Goal: Task Accomplishment & Management: Use online tool/utility

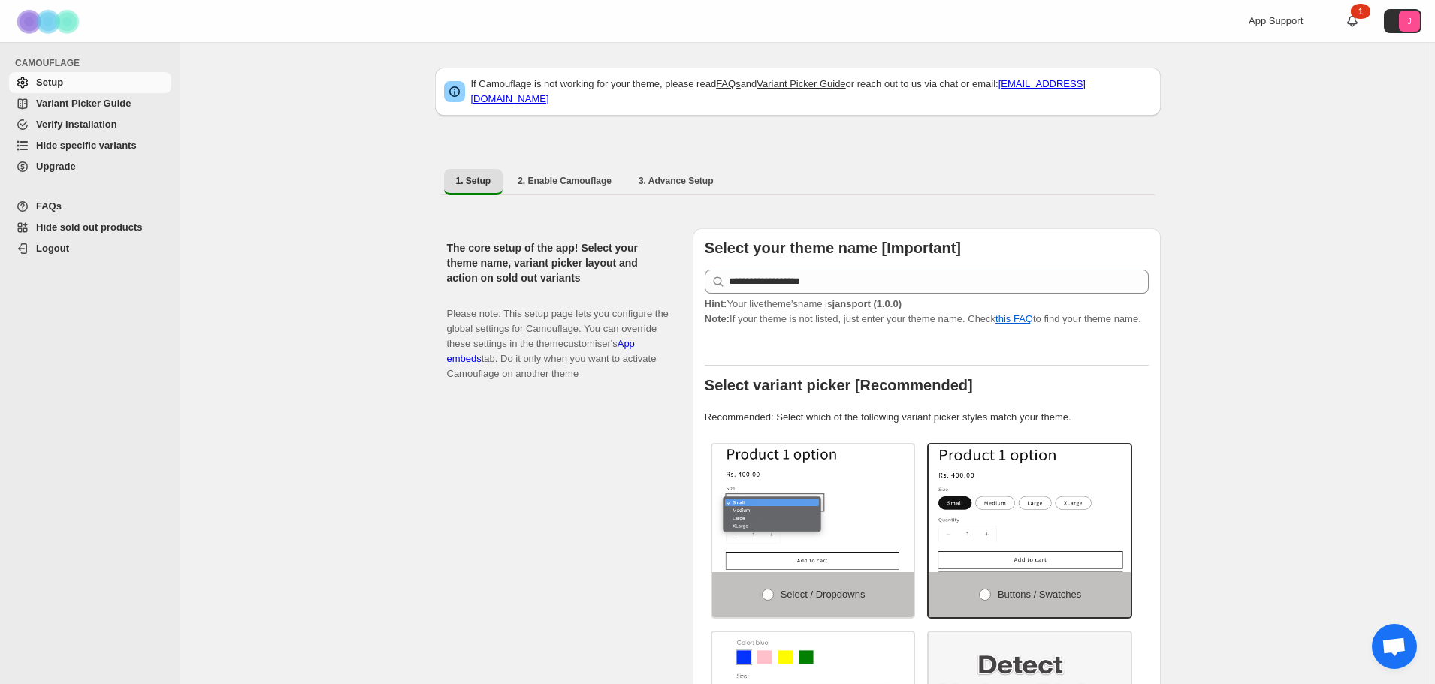
click at [116, 143] on span "Hide specific variants" at bounding box center [86, 145] width 101 height 11
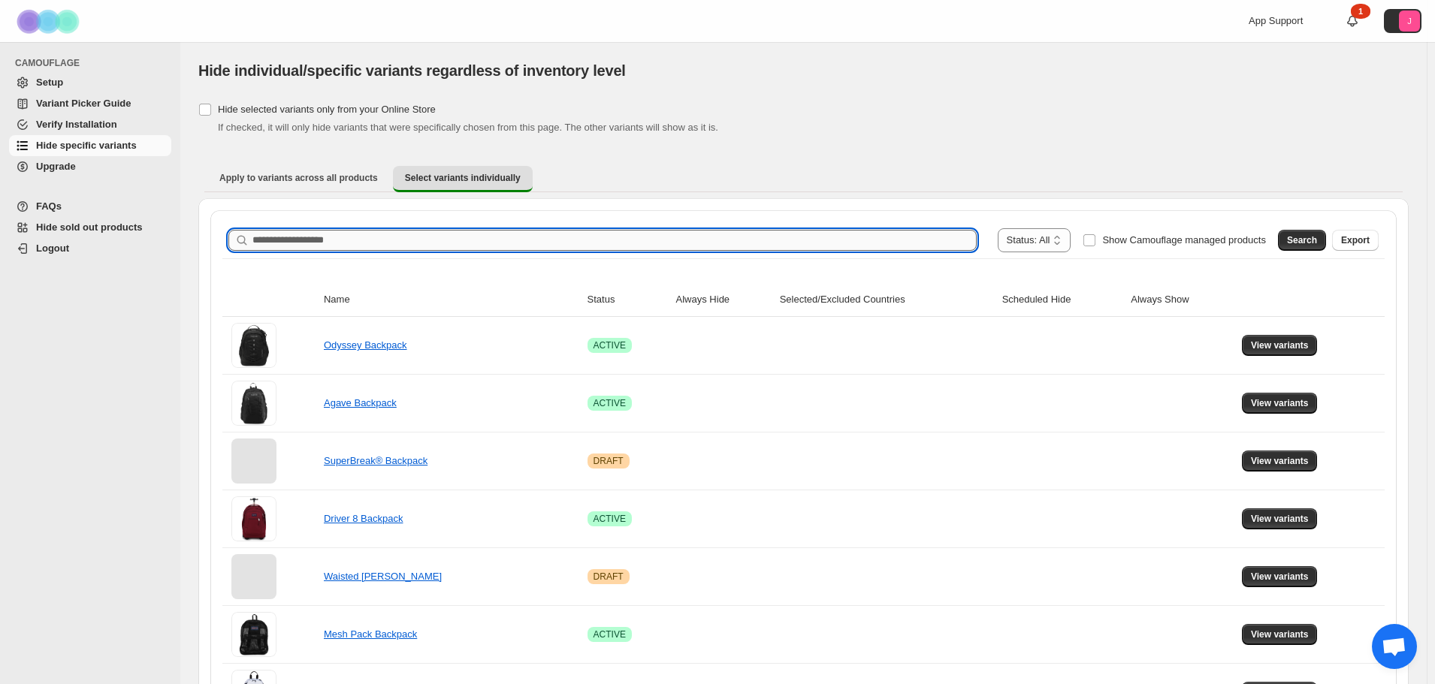
click at [415, 234] on input "Search product name" at bounding box center [614, 240] width 724 height 21
click at [1293, 234] on button "Search" at bounding box center [1302, 240] width 48 height 21
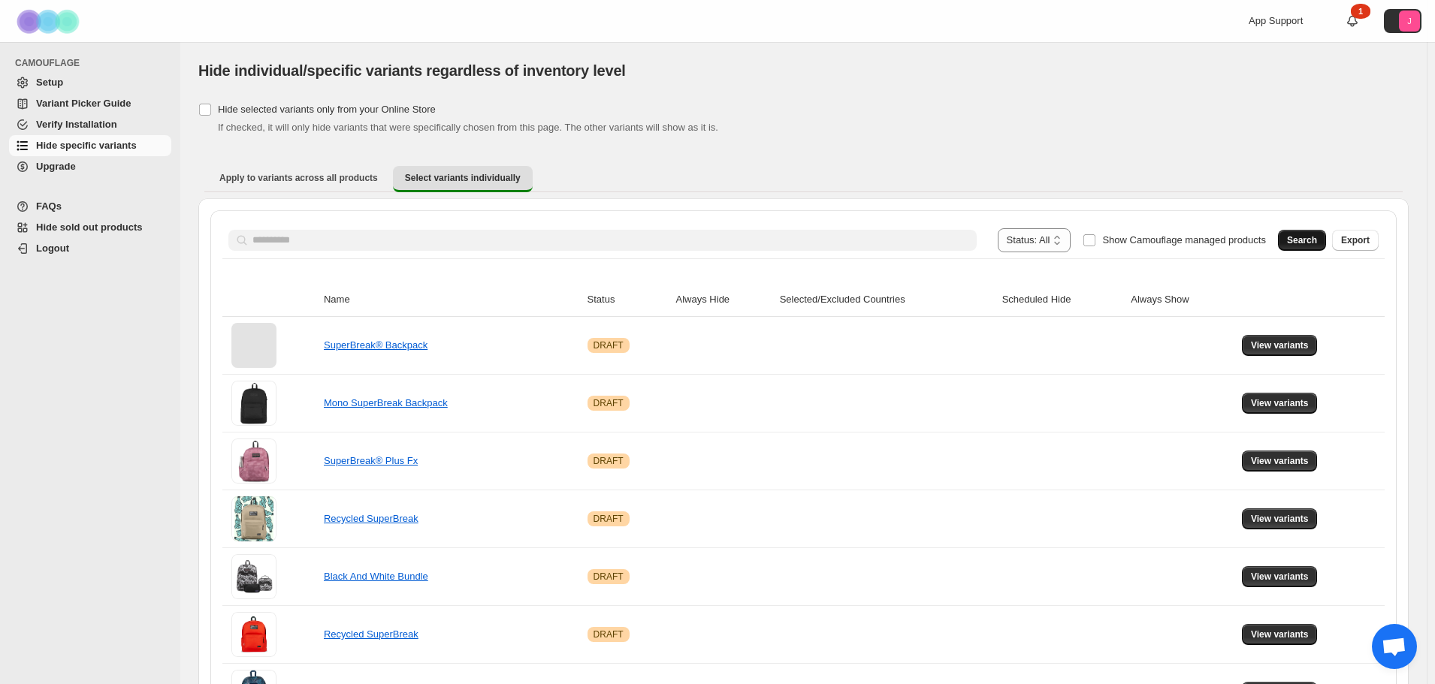
click at [1317, 238] on span "Search" at bounding box center [1302, 240] width 30 height 12
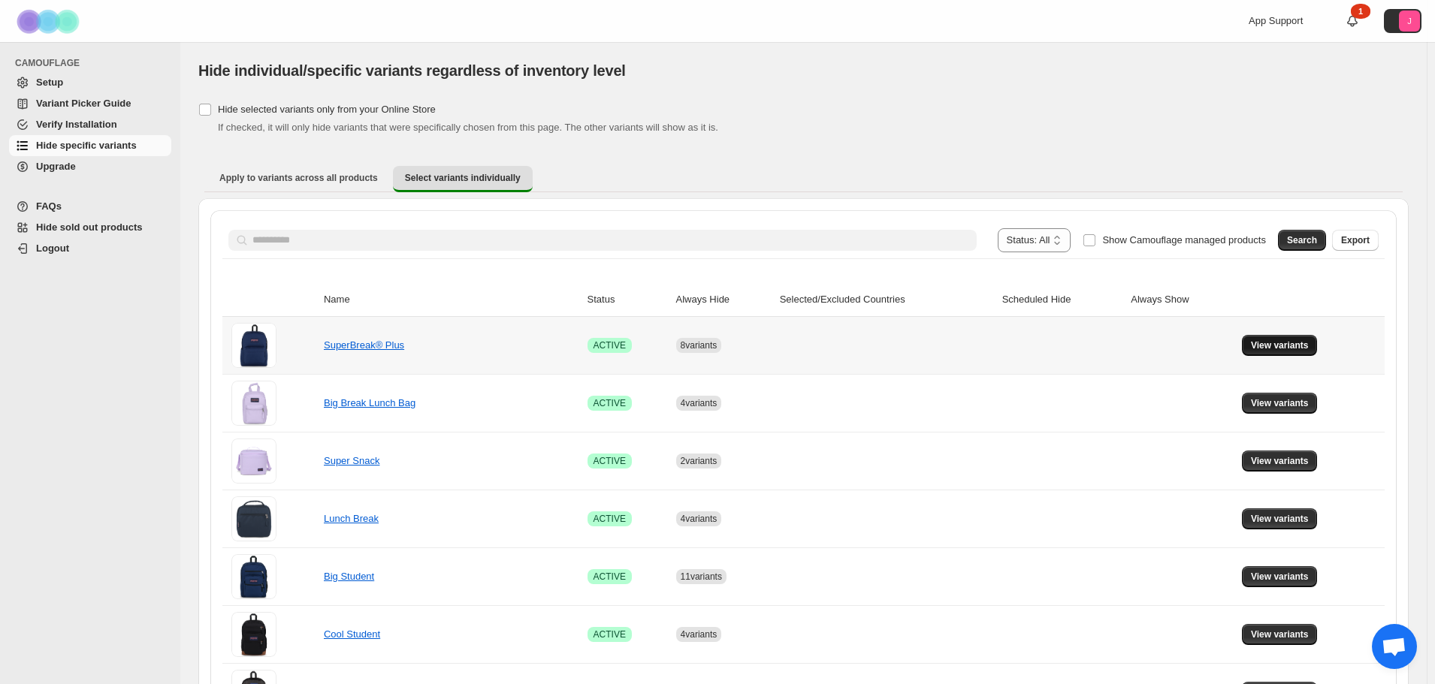
click at [1288, 343] on span "View variants" at bounding box center [1280, 346] width 58 height 12
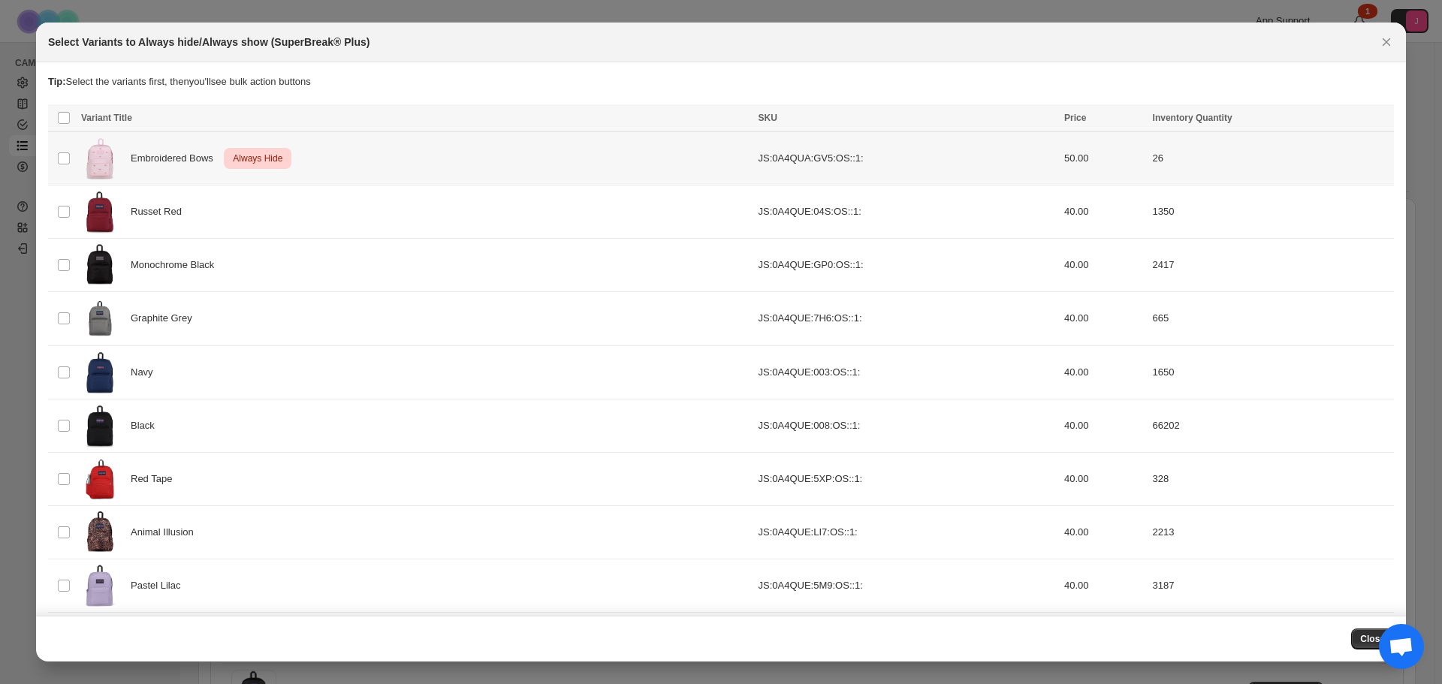
click at [71, 162] on td "Select product variant" at bounding box center [62, 158] width 29 height 53
click at [1376, 115] on icon "More actions" at bounding box center [1379, 119] width 15 height 15
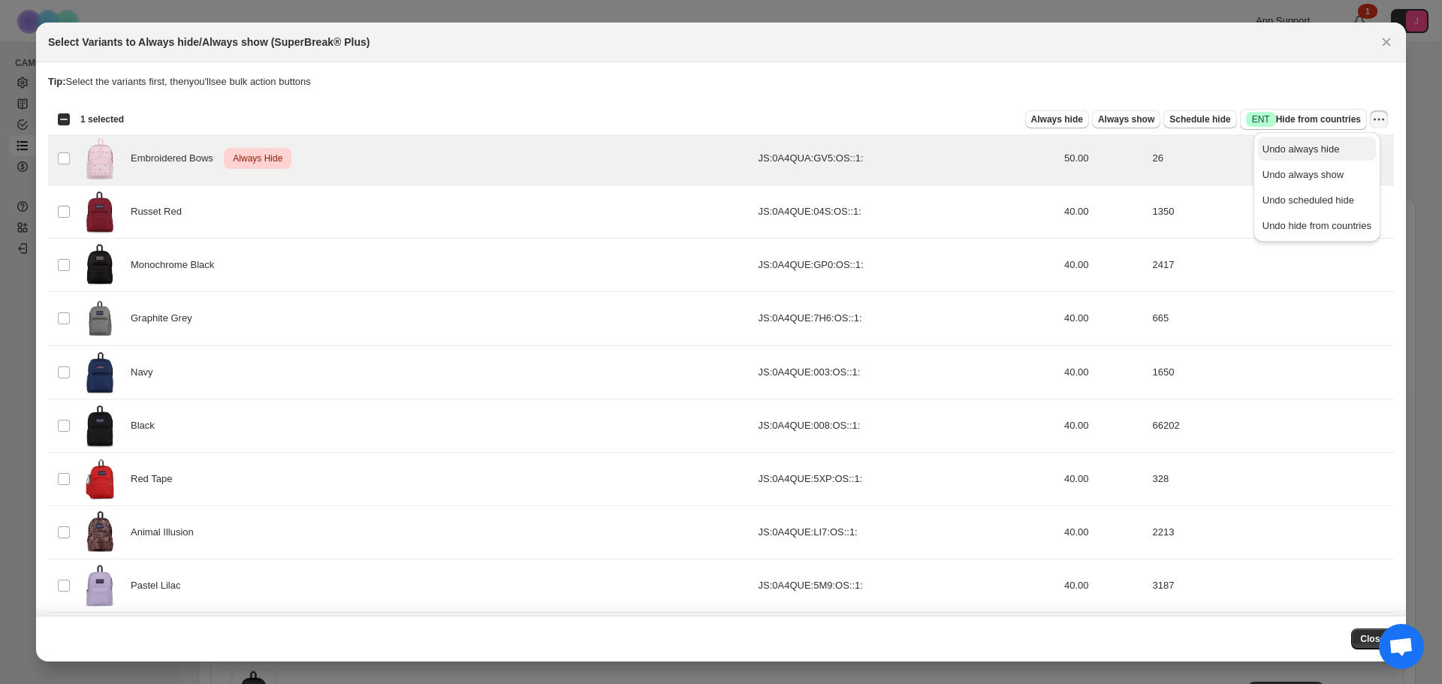
click at [1340, 142] on span "Undo always hide" at bounding box center [1317, 149] width 109 height 15
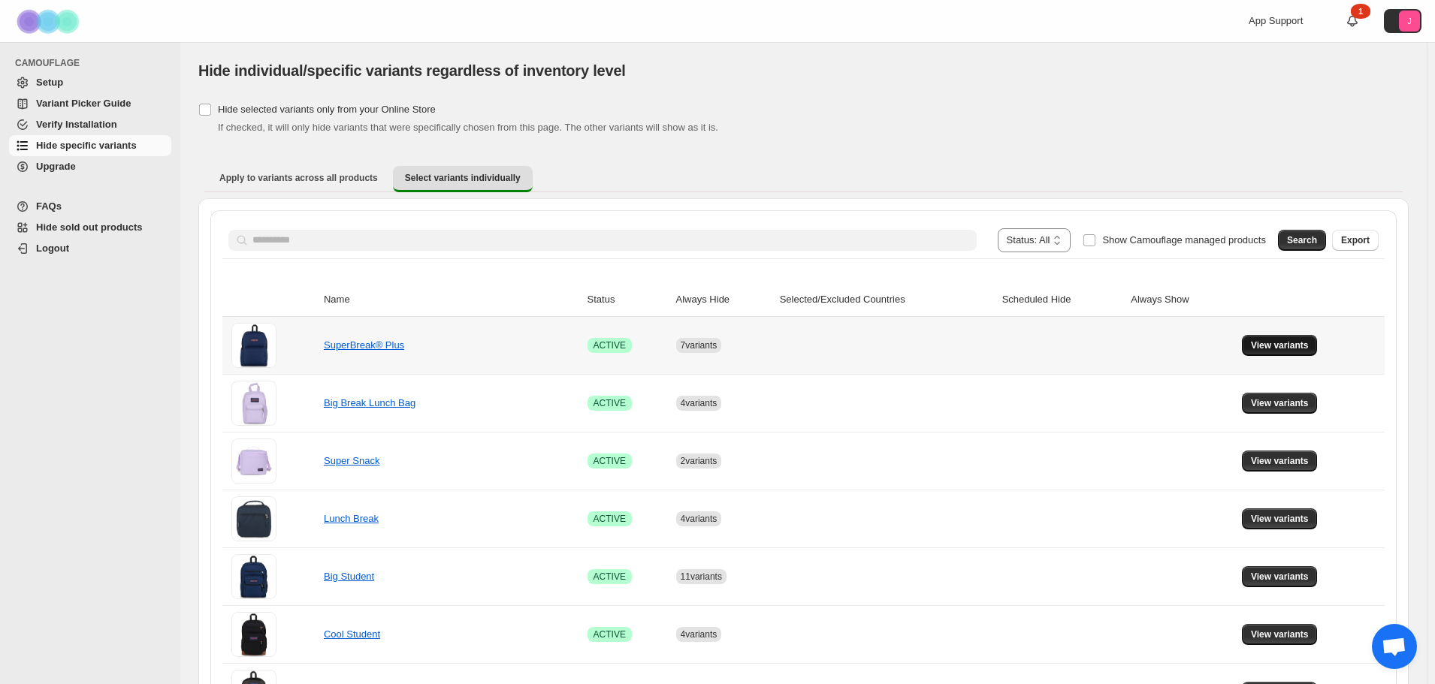
click at [1305, 348] on span "View variants" at bounding box center [1280, 346] width 58 height 12
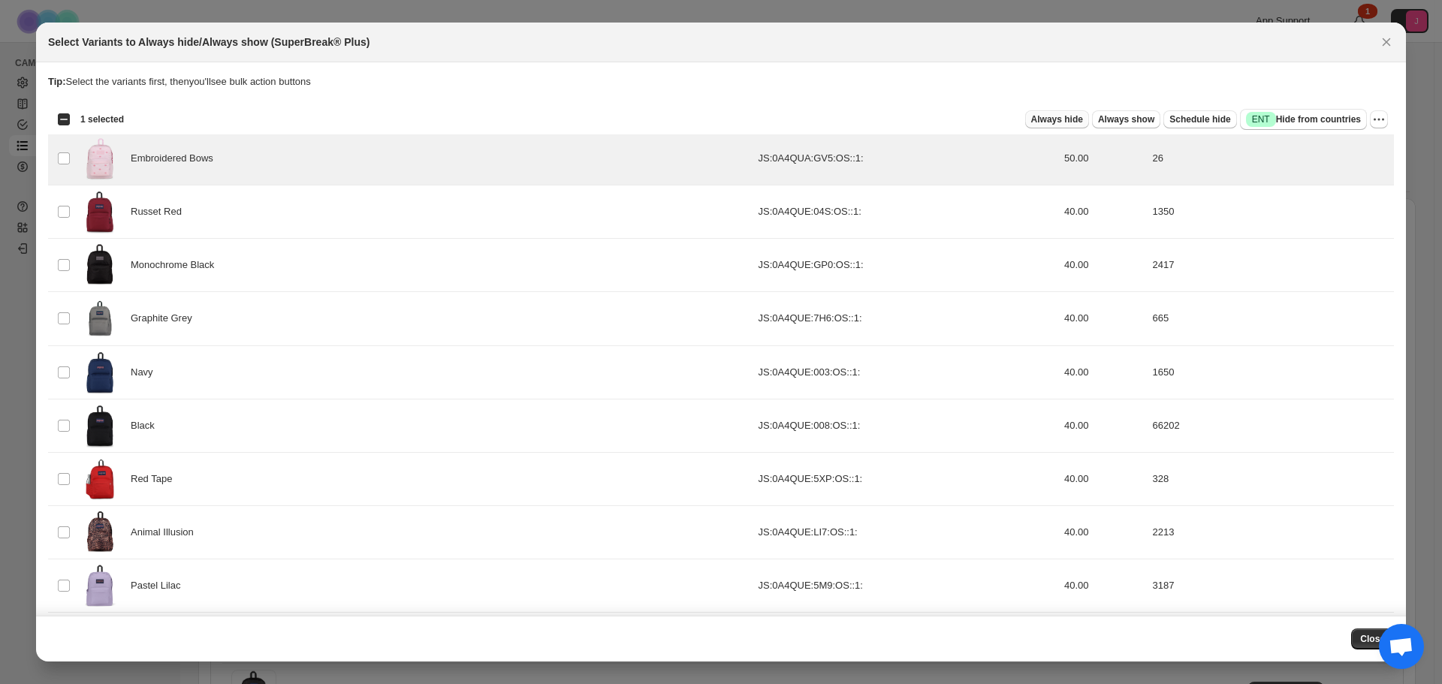
click at [1080, 125] on span "Always hide" at bounding box center [1057, 119] width 52 height 12
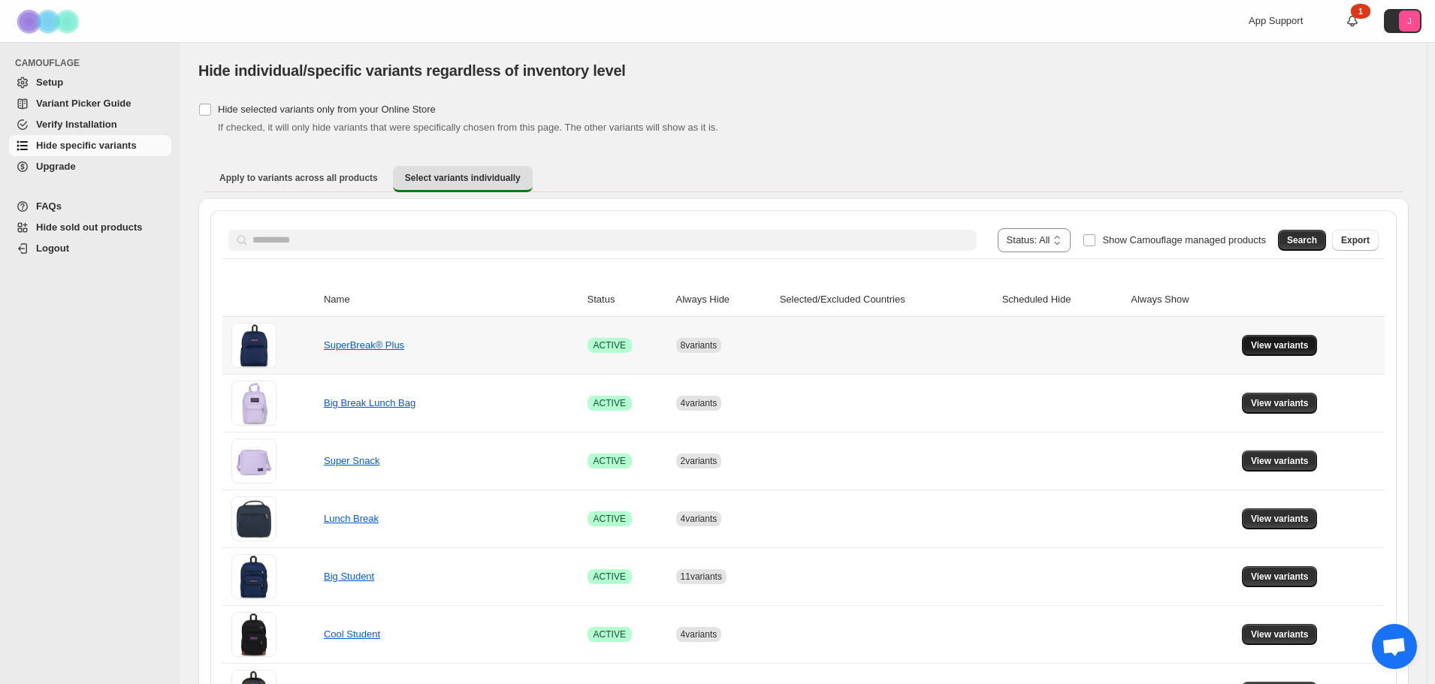
click at [1274, 340] on span "View variants" at bounding box center [1280, 346] width 58 height 12
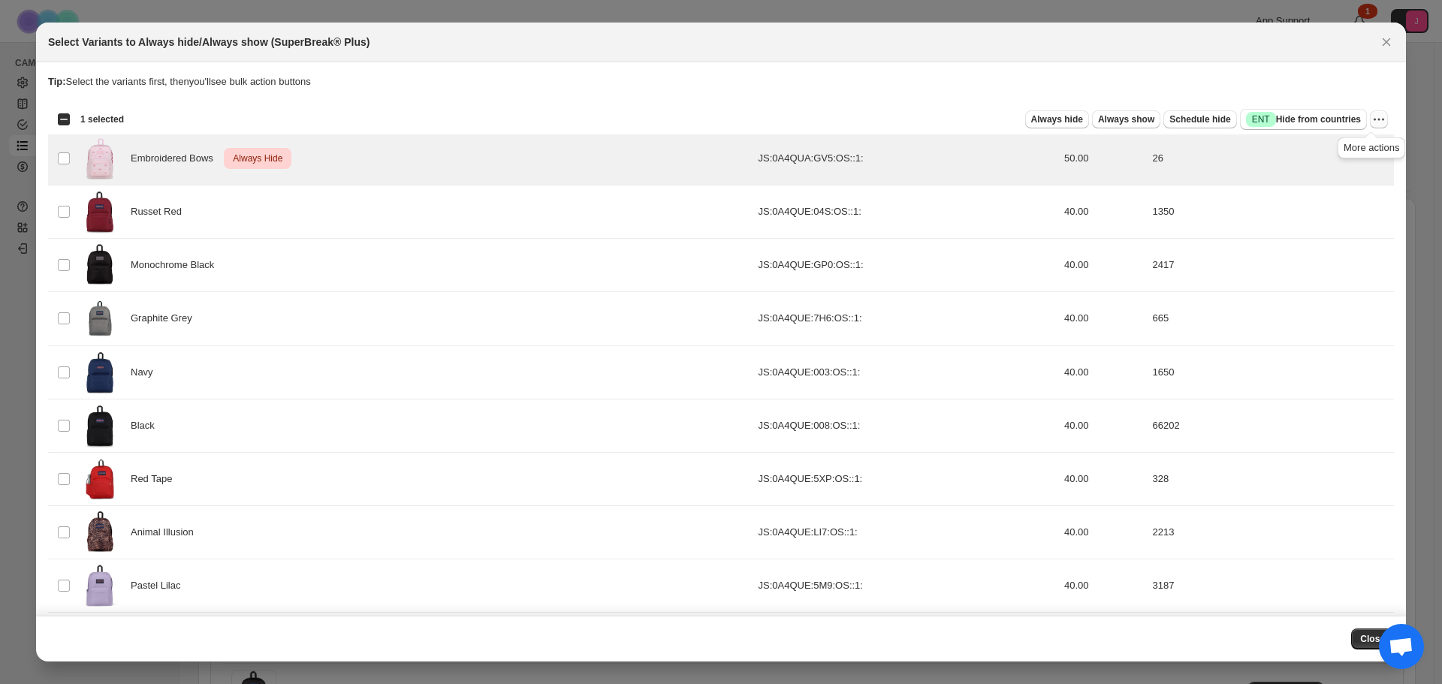
click at [1372, 117] on icon "More actions" at bounding box center [1379, 119] width 15 height 15
click at [1351, 146] on span "Undo always hide" at bounding box center [1317, 149] width 109 height 15
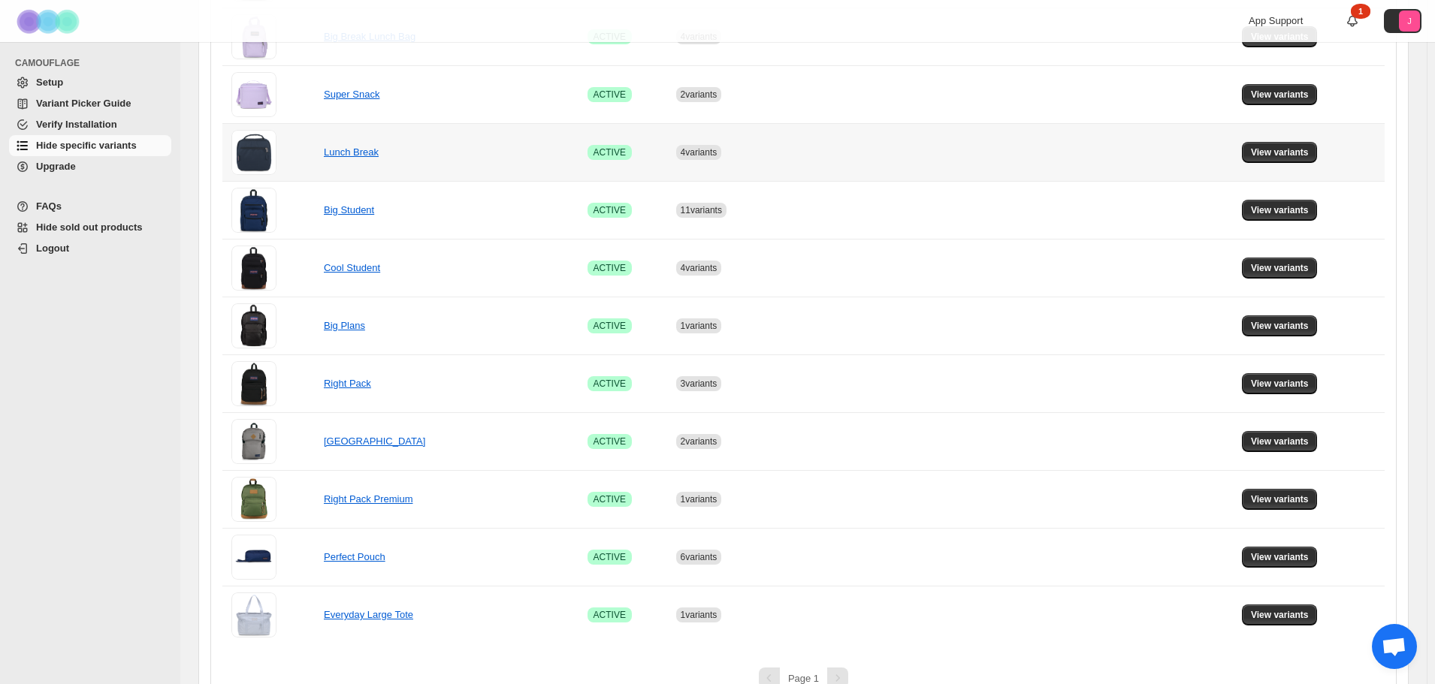
scroll to position [376, 0]
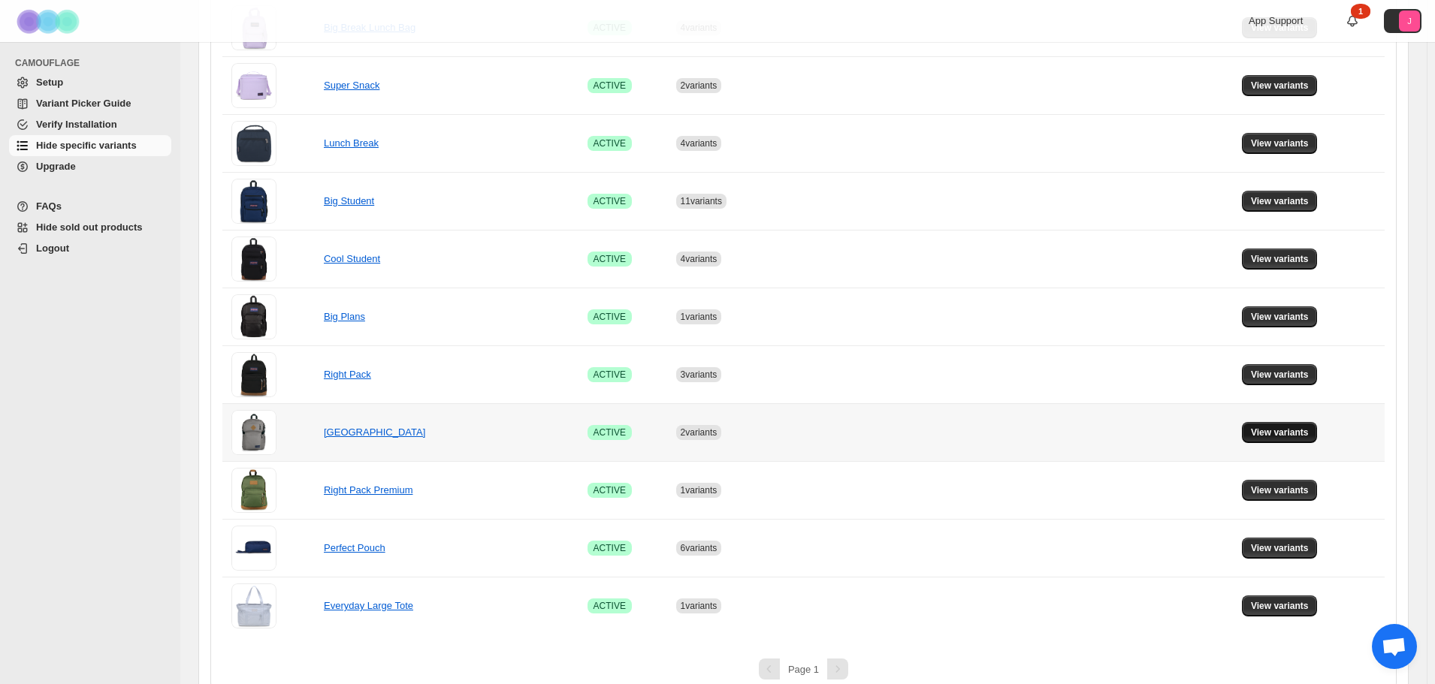
click at [1274, 428] on span "View variants" at bounding box center [1280, 433] width 58 height 12
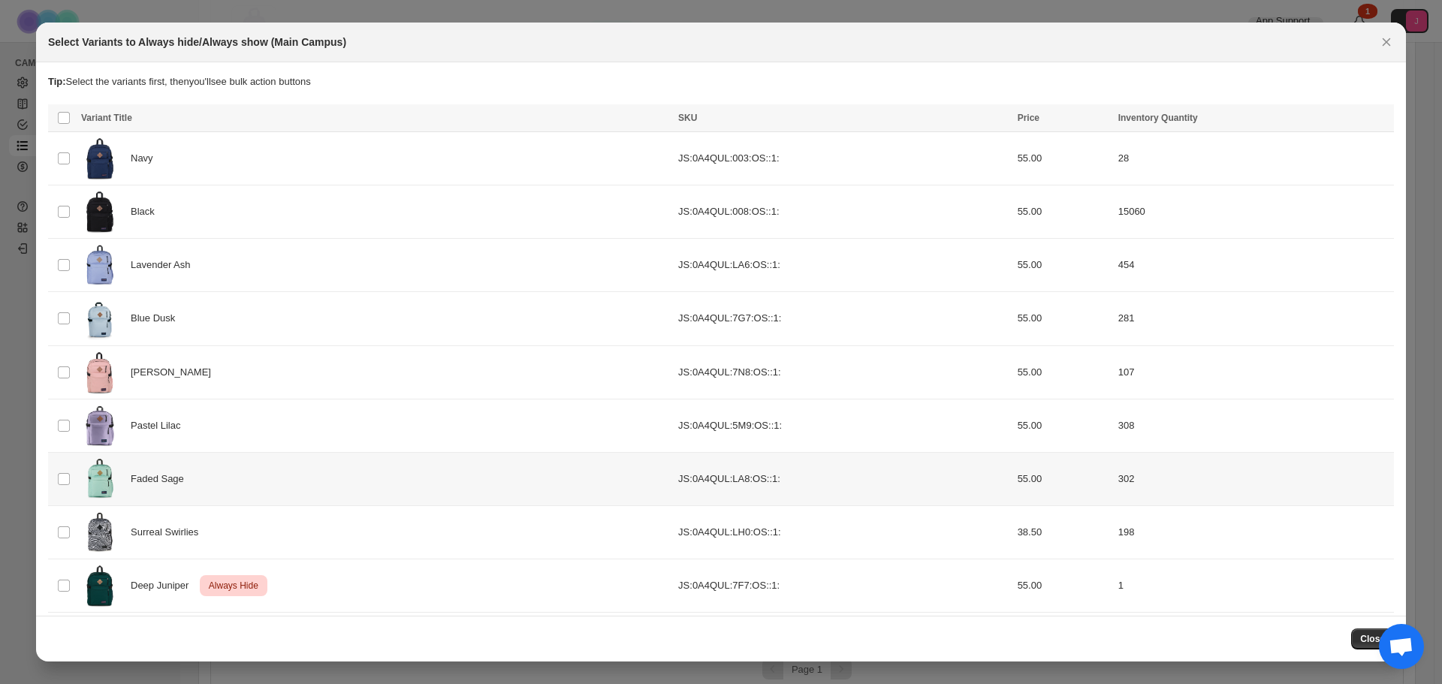
scroll to position [115, 0]
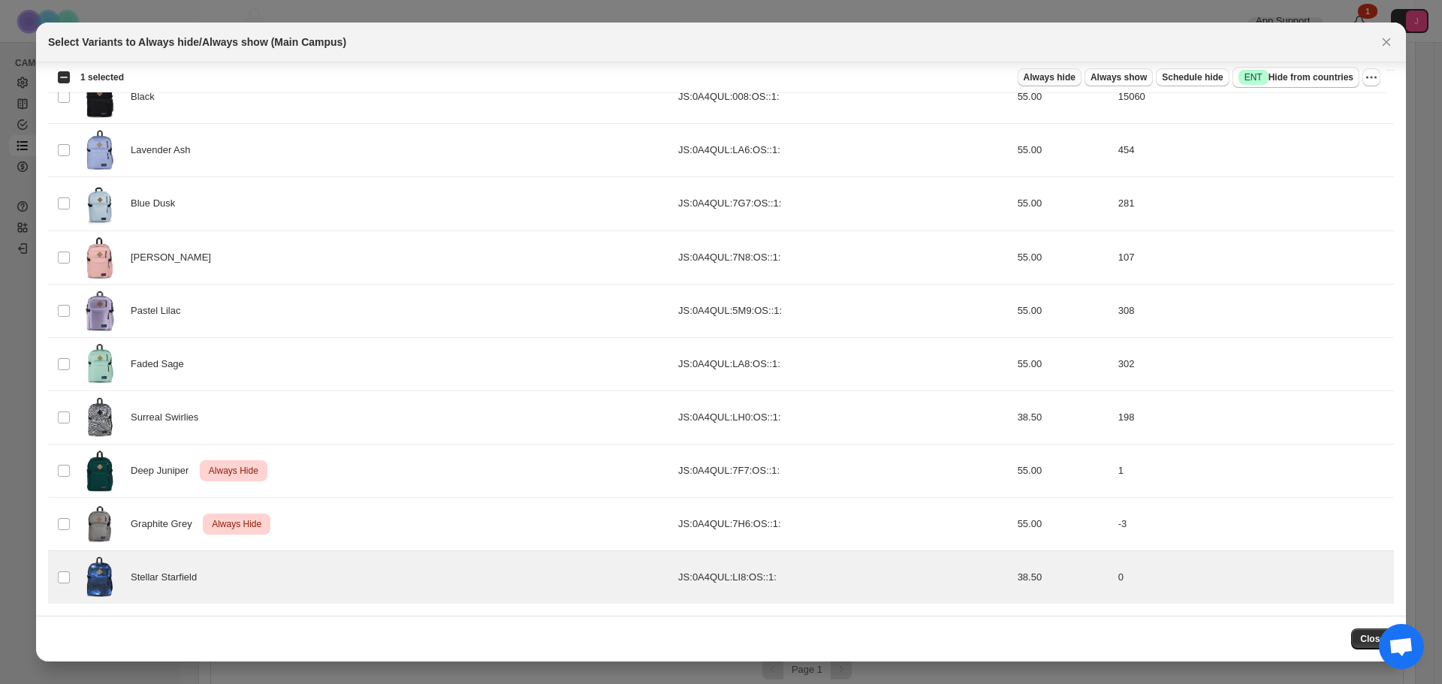
click at [1058, 73] on span "Always hide" at bounding box center [1050, 77] width 52 height 12
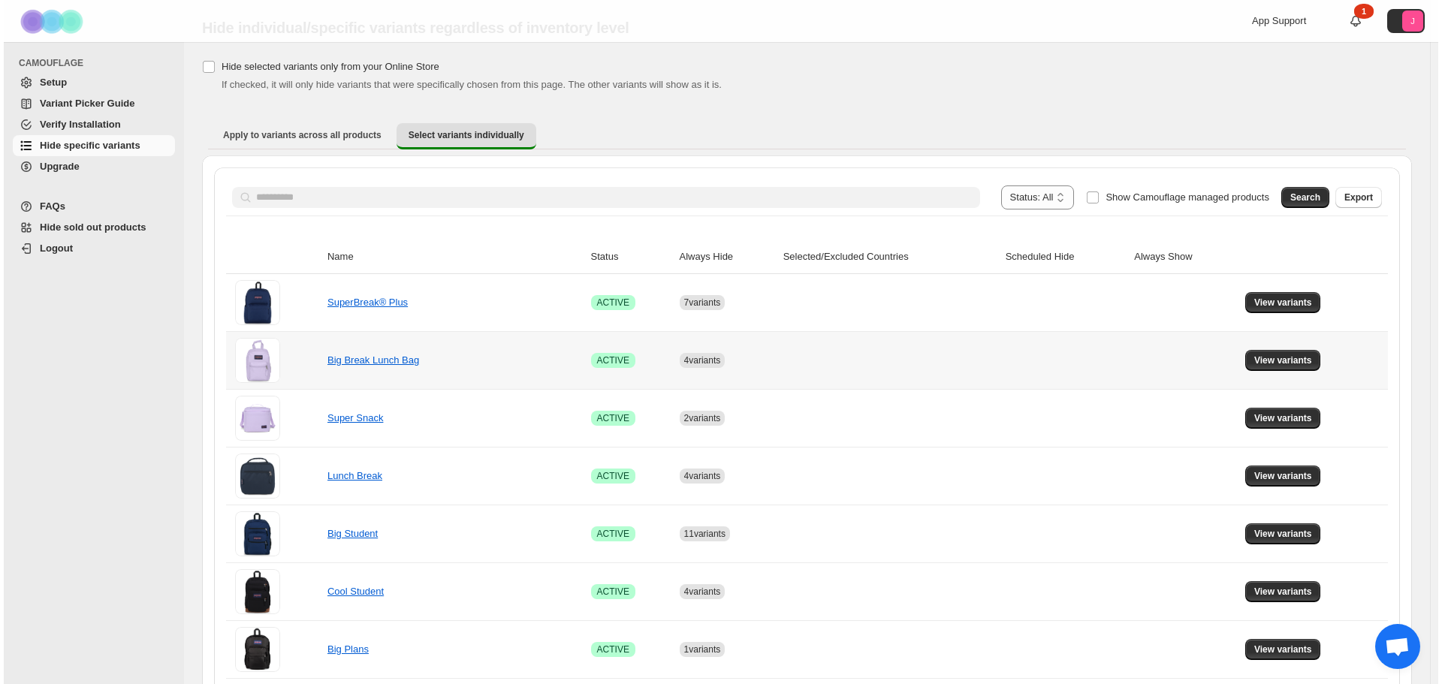
scroll to position [0, 0]
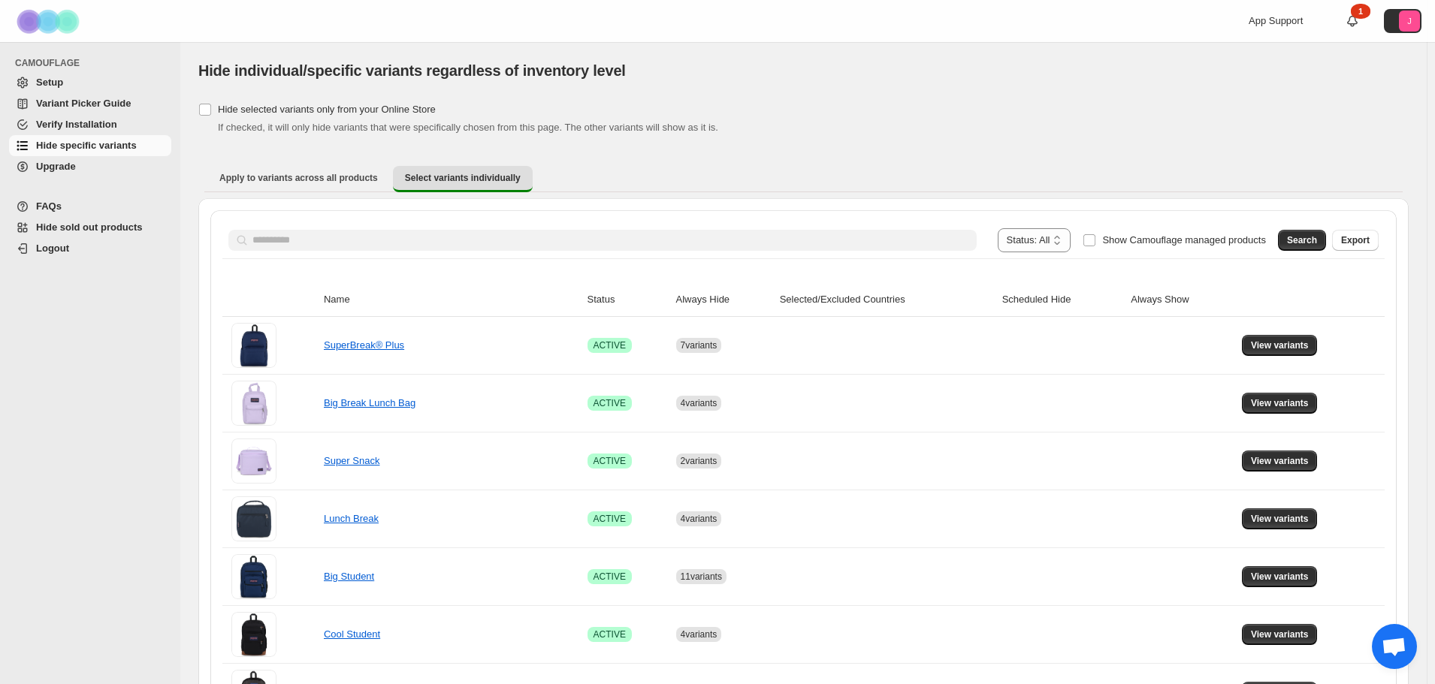
click at [624, 252] on div "**********" at bounding box center [803, 240] width 1162 height 36
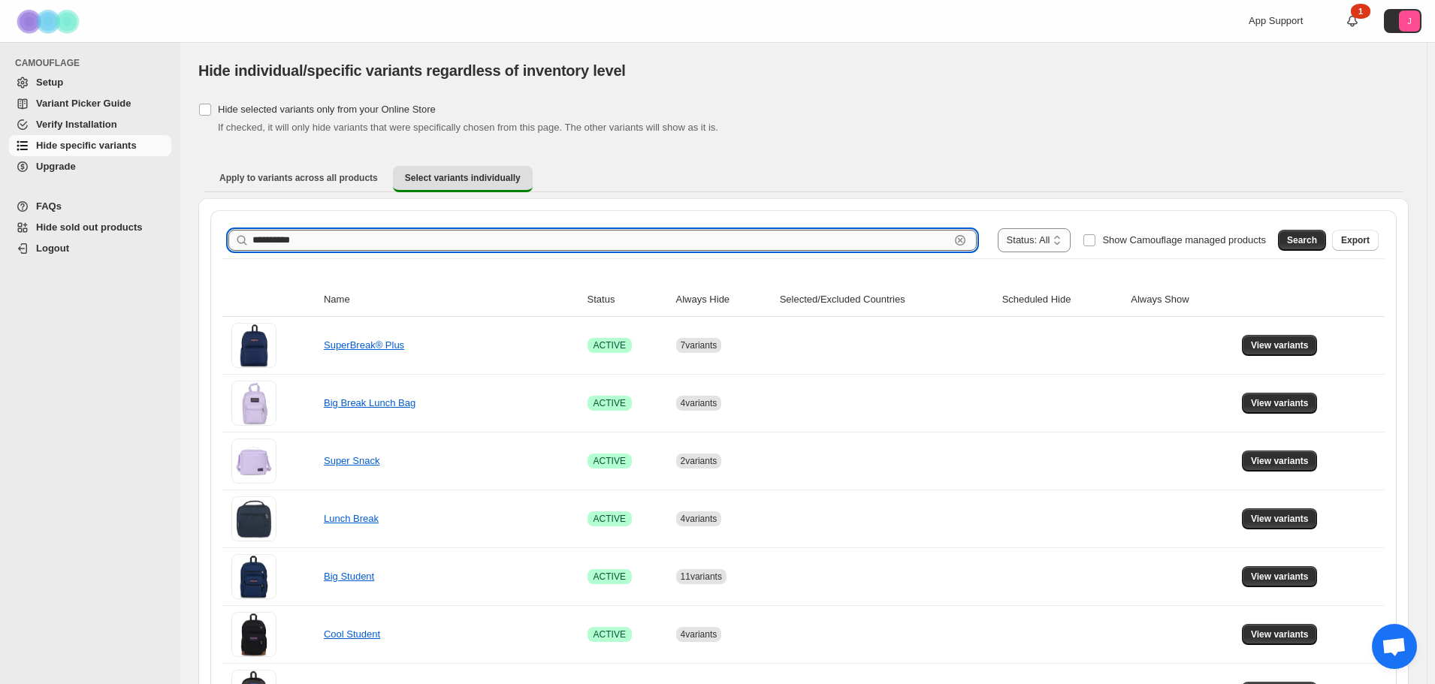
click at [528, 239] on input "**********" at bounding box center [600, 240] width 697 height 21
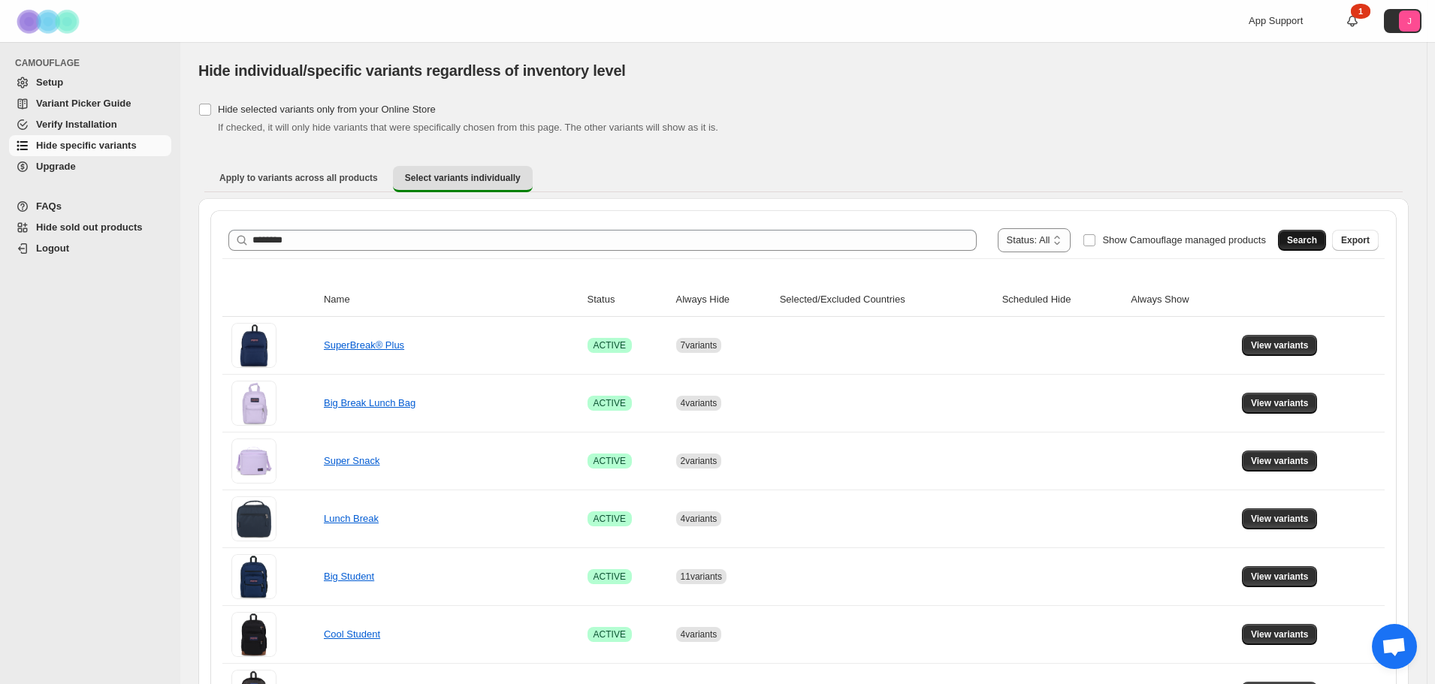
click at [1307, 230] on button "Search" at bounding box center [1302, 240] width 48 height 21
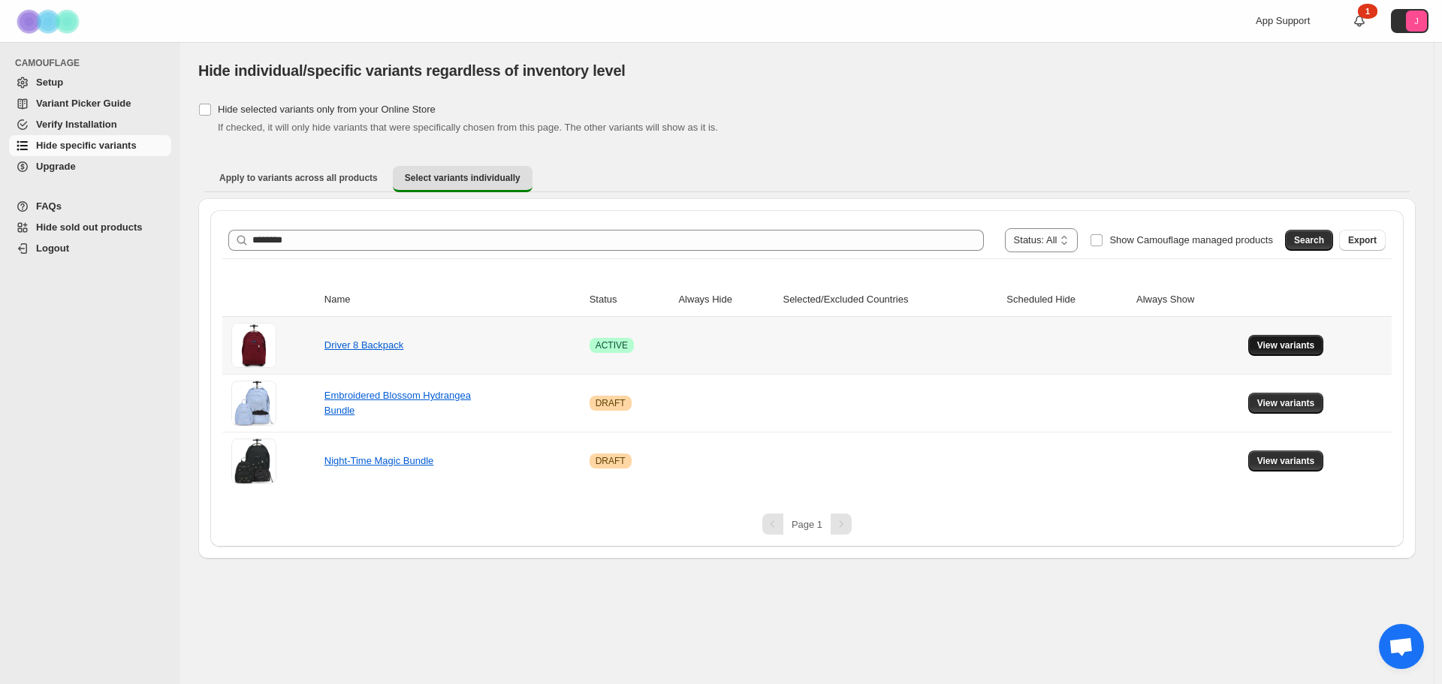
click at [1297, 338] on button "View variants" at bounding box center [1286, 345] width 76 height 21
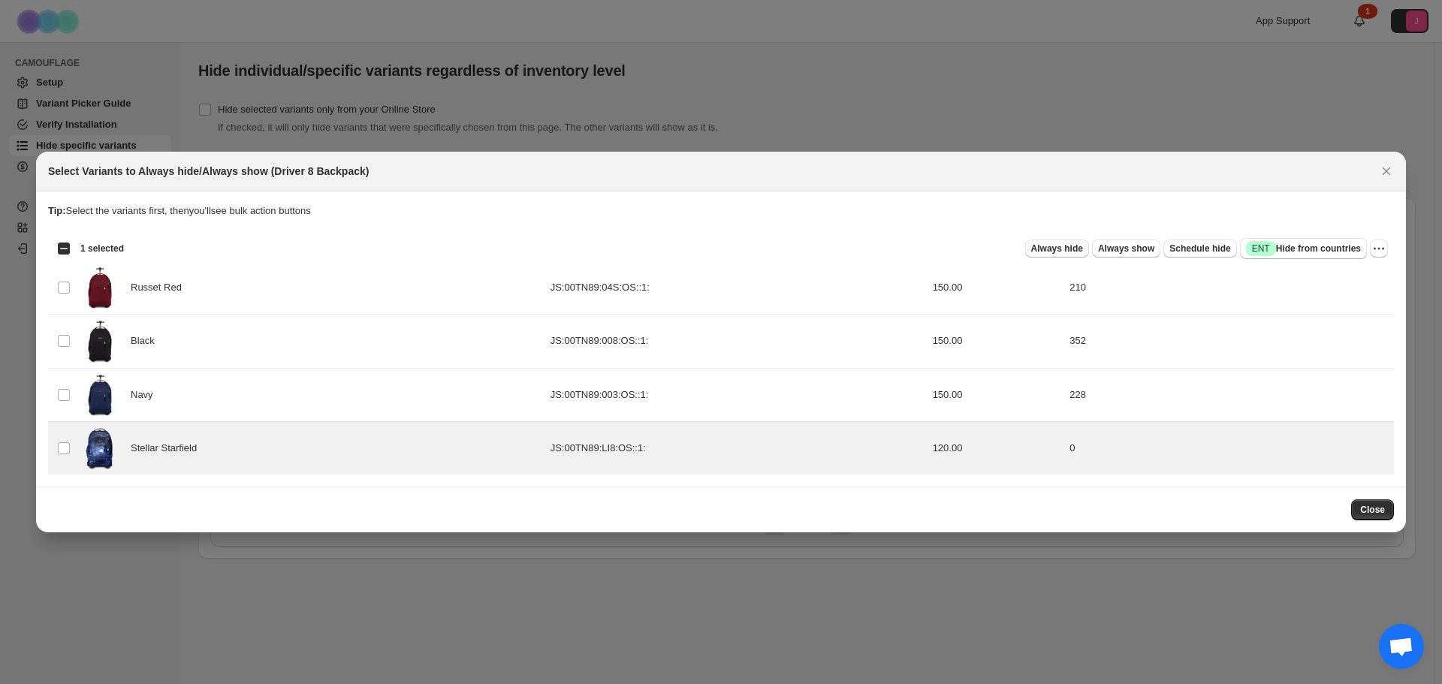
click at [1067, 255] on button "Always hide" at bounding box center [1057, 249] width 64 height 18
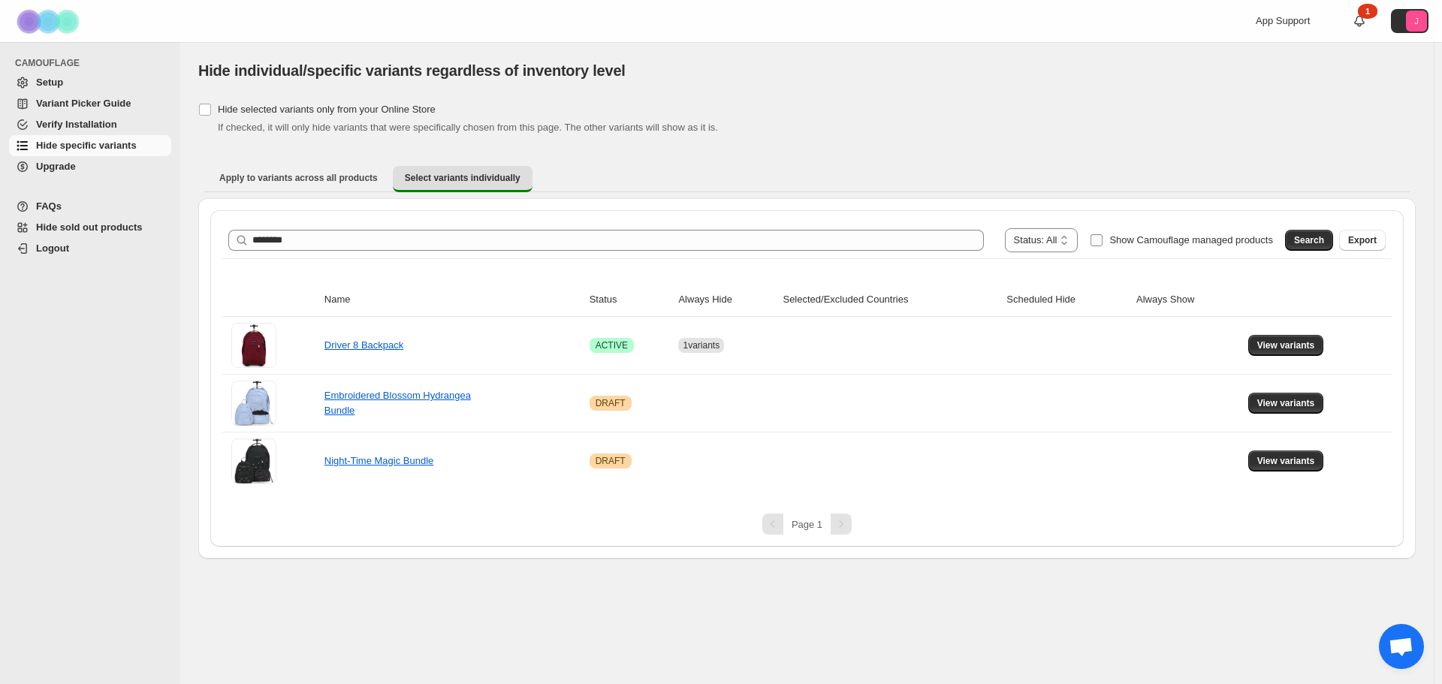
click at [1123, 240] on span "Show Camouflage managed products" at bounding box center [1191, 239] width 164 height 11
click at [1317, 239] on span "Search" at bounding box center [1309, 240] width 30 height 12
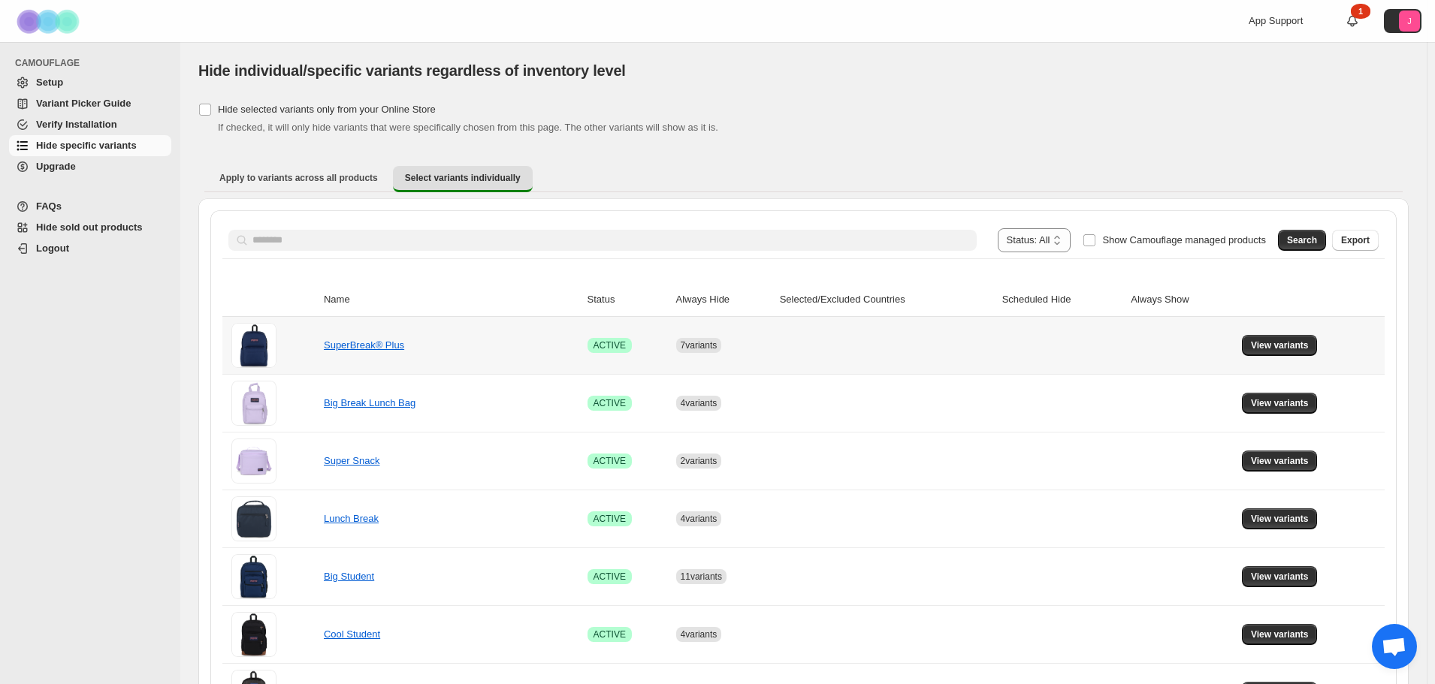
click at [1266, 333] on td "View variants" at bounding box center [1310, 345] width 147 height 57
click at [1267, 345] on span "View variants" at bounding box center [1280, 346] width 58 height 12
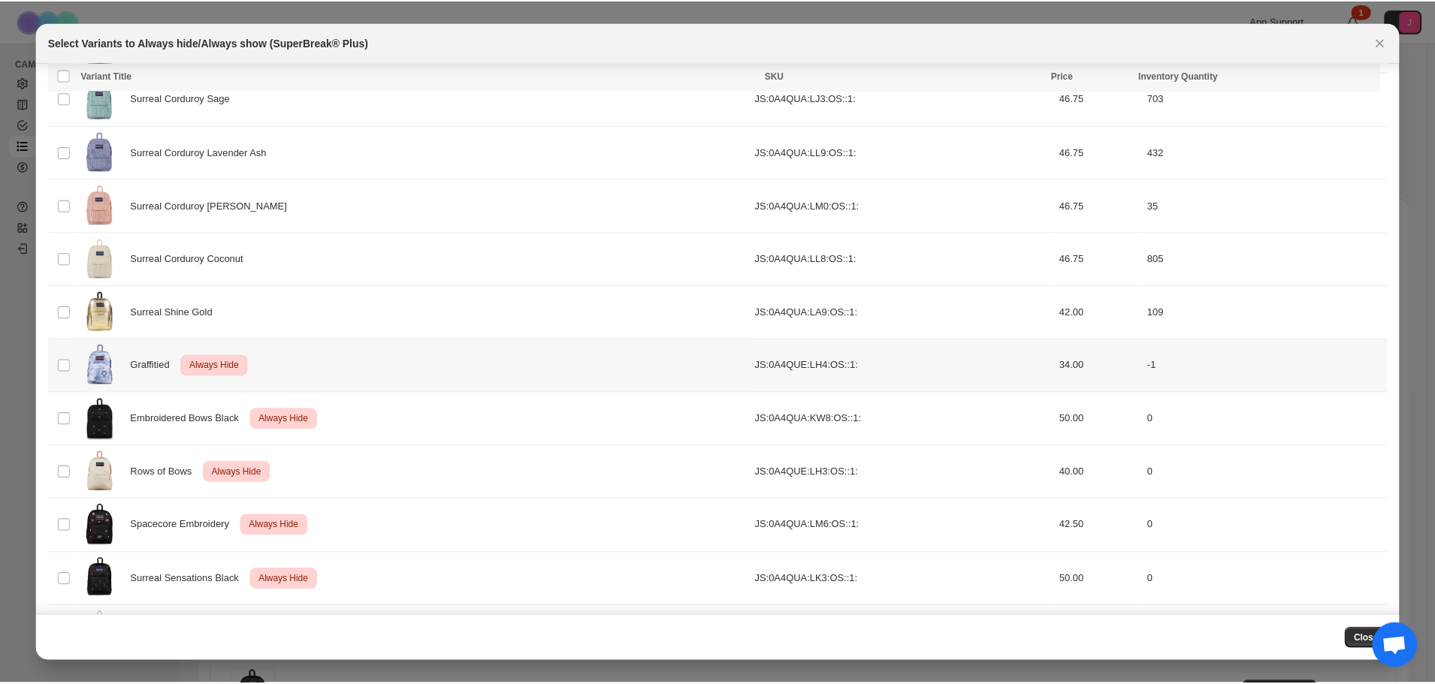
scroll to position [1611, 0]
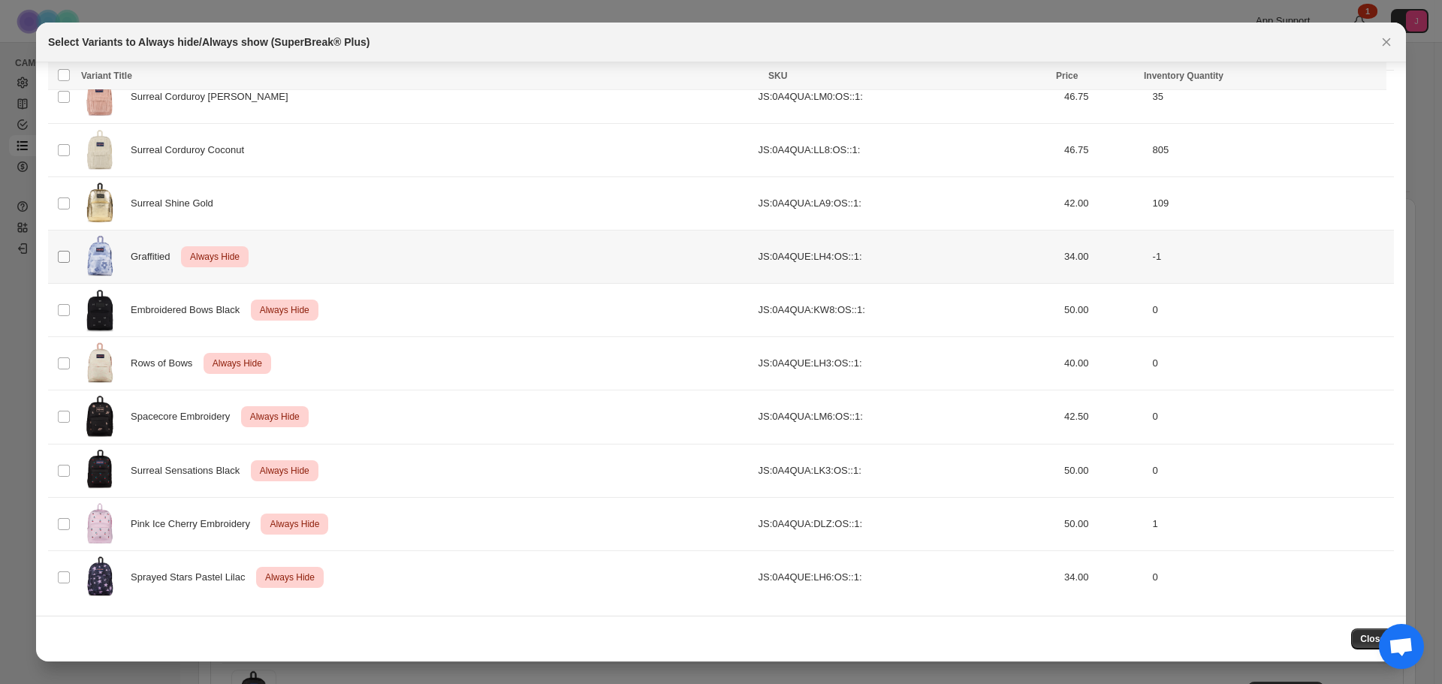
click at [63, 264] on span ":r72:" at bounding box center [64, 257] width 14 height 14
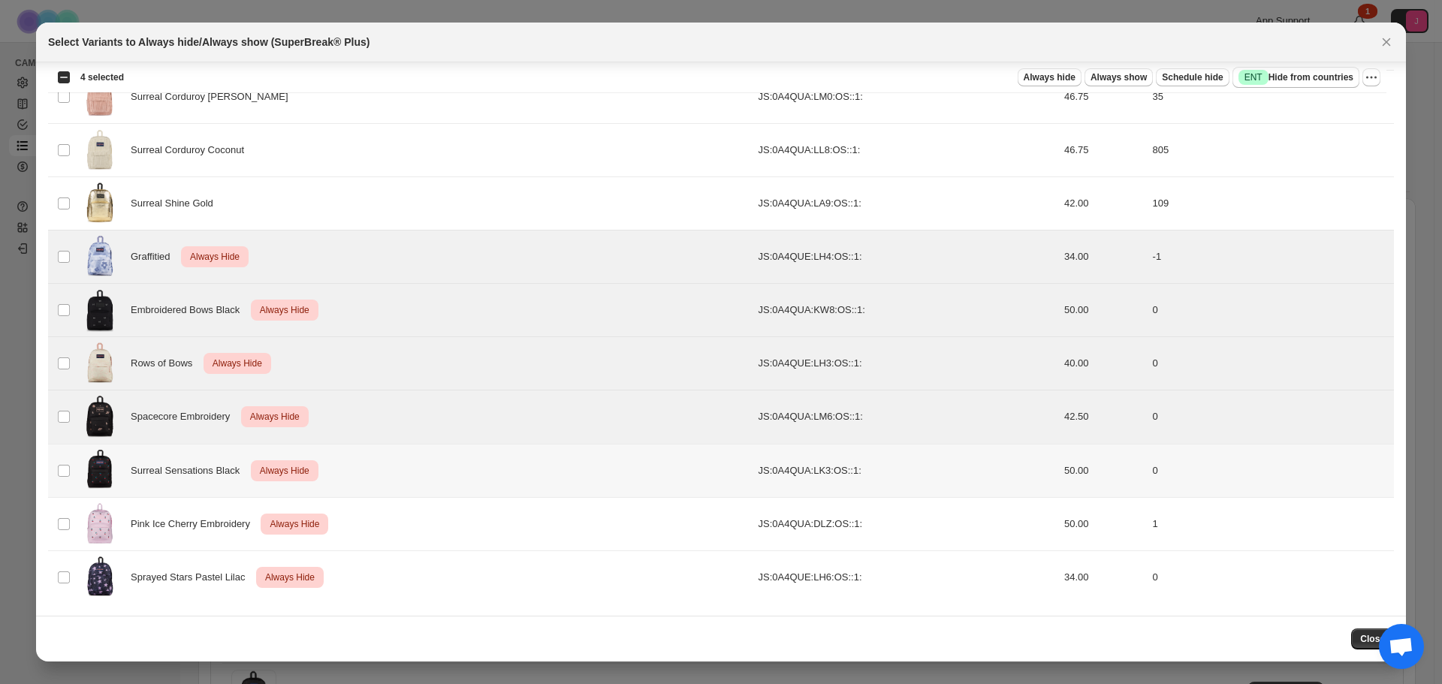
click at [68, 466] on td "Select product variant" at bounding box center [62, 470] width 29 height 53
click at [71, 519] on td "Select product variant" at bounding box center [62, 523] width 29 height 53
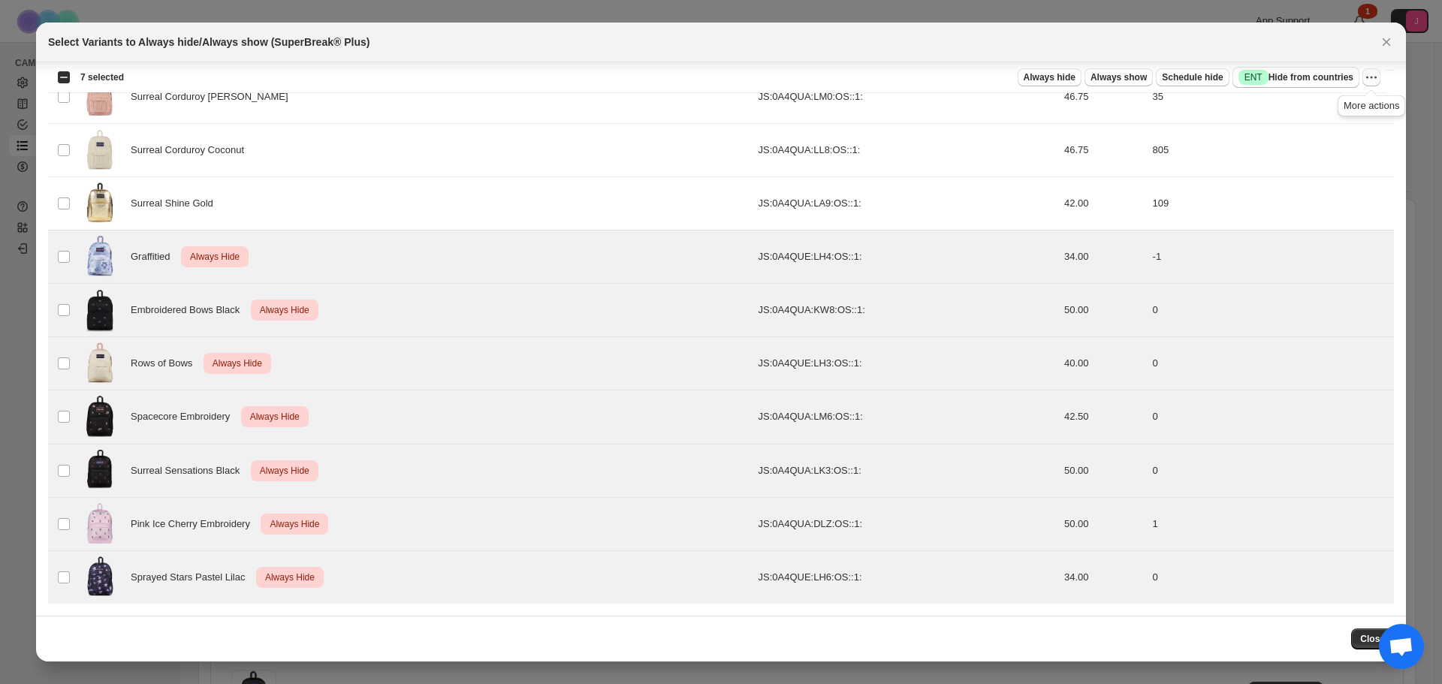
click at [1370, 81] on icon "More actions" at bounding box center [1371, 77] width 15 height 15
click at [1340, 105] on span "Undo always hide" at bounding box center [1317, 107] width 109 height 15
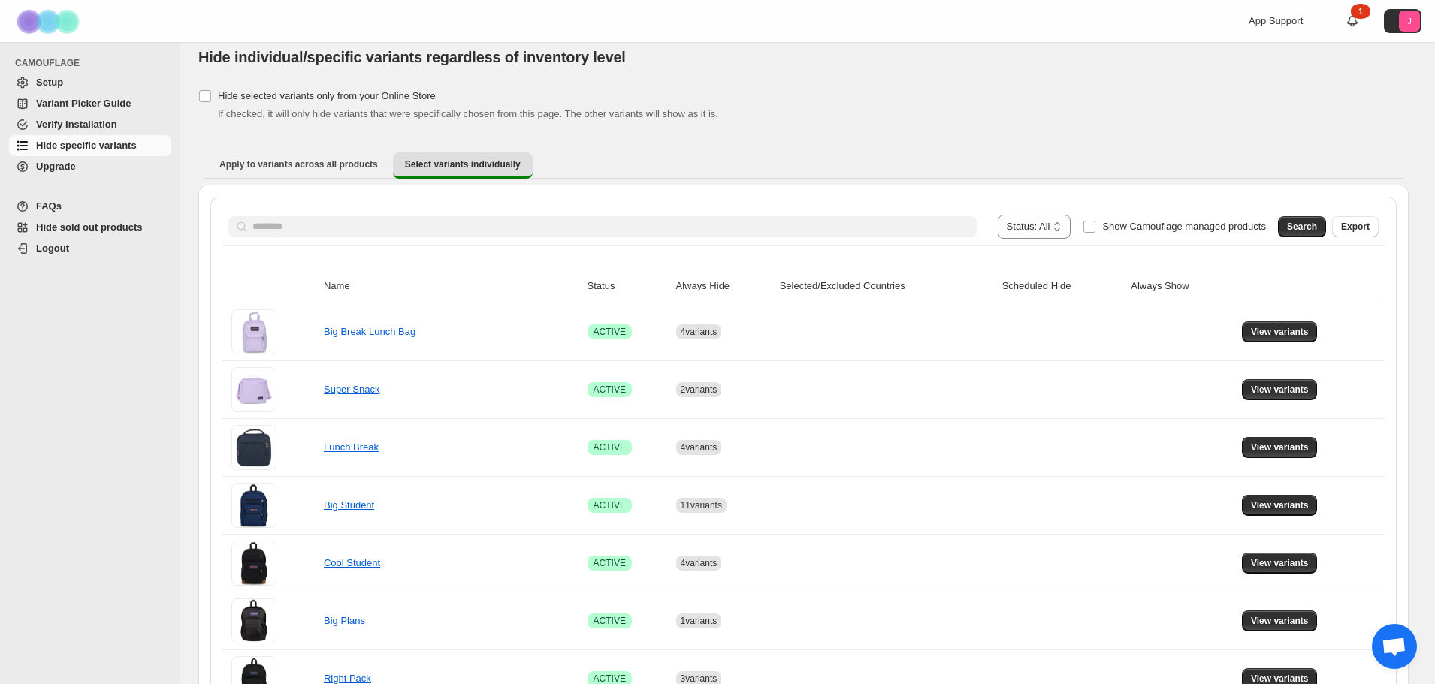
scroll to position [0, 0]
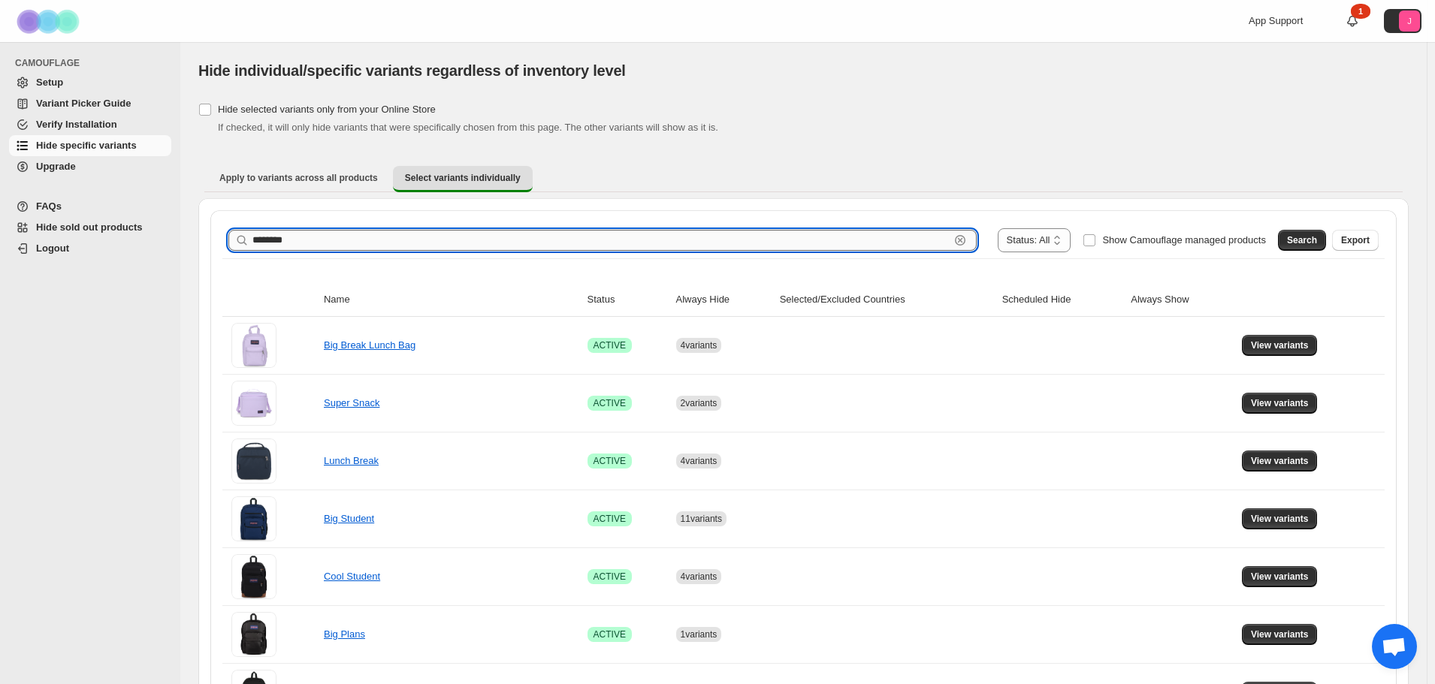
click at [740, 243] on input "********" at bounding box center [600, 240] width 697 height 21
type input "*"
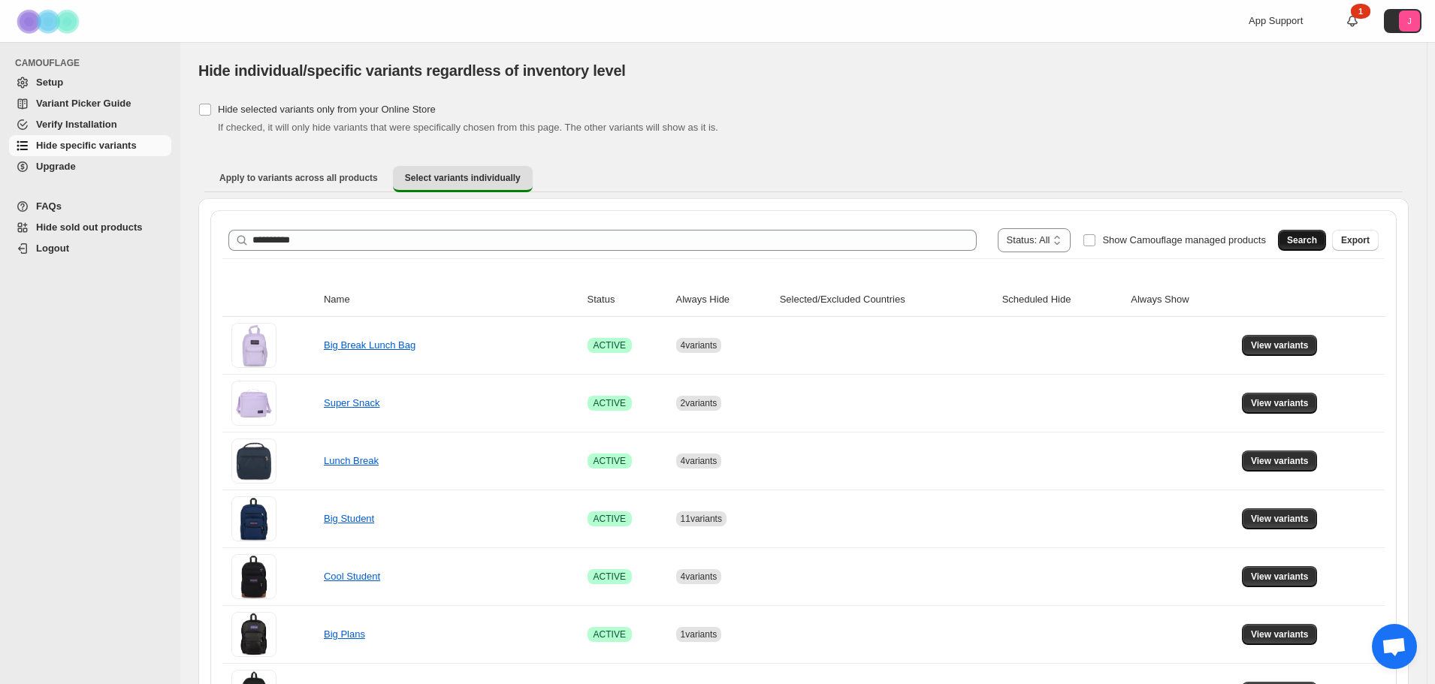
click at [1309, 240] on span "Search" at bounding box center [1302, 240] width 30 height 12
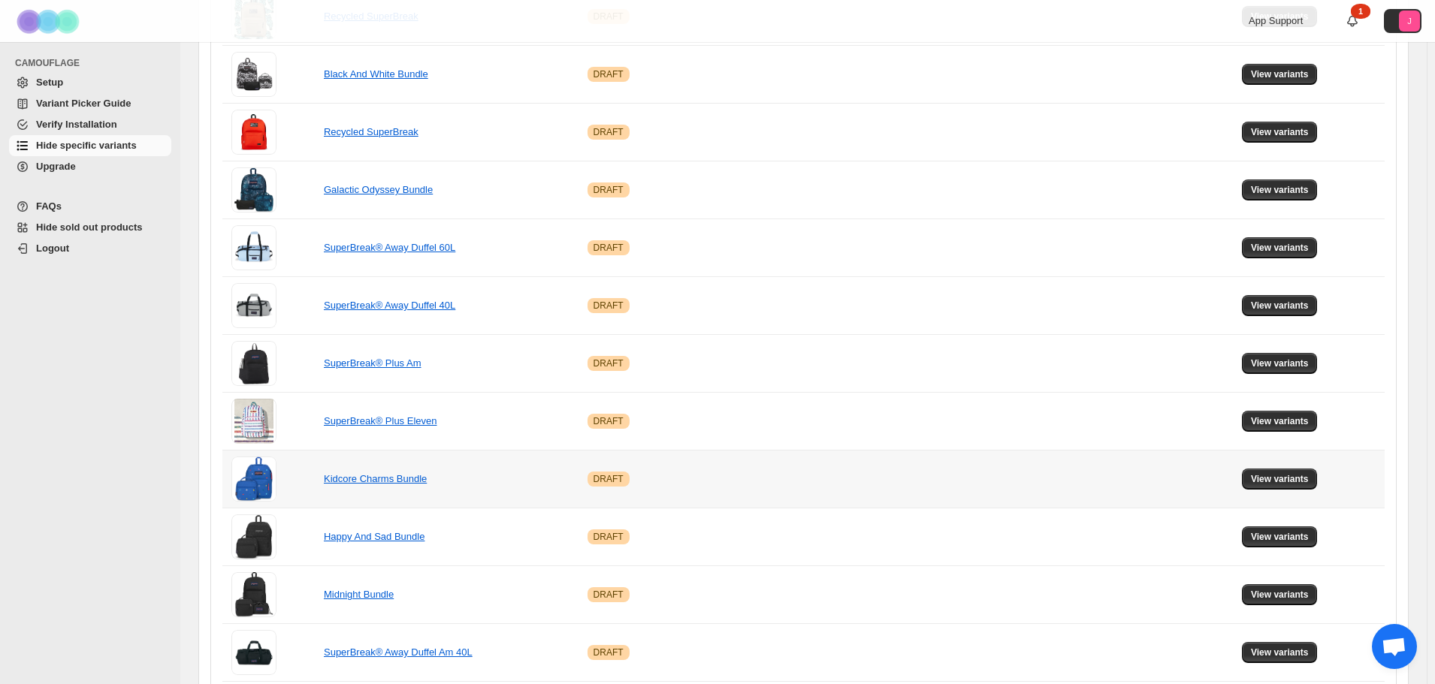
scroll to position [858, 0]
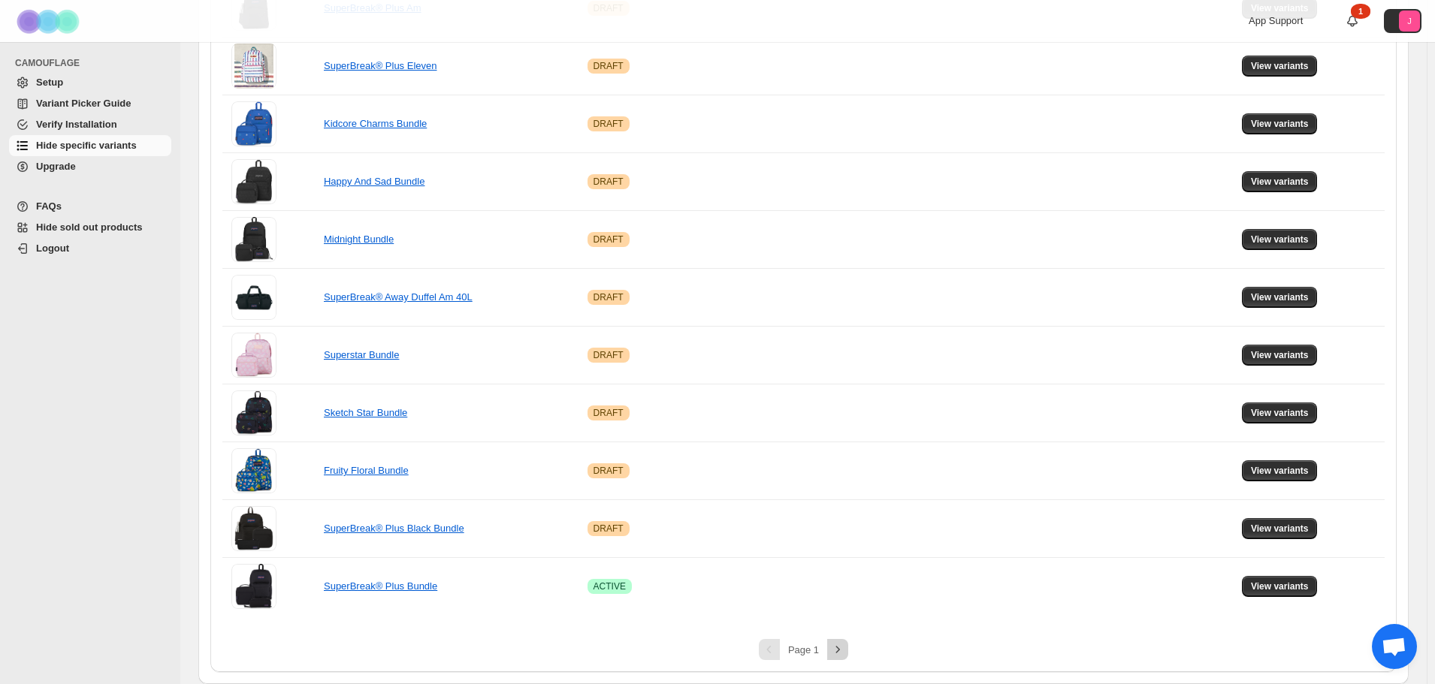
click at [841, 654] on icon "Next" at bounding box center [837, 649] width 15 height 15
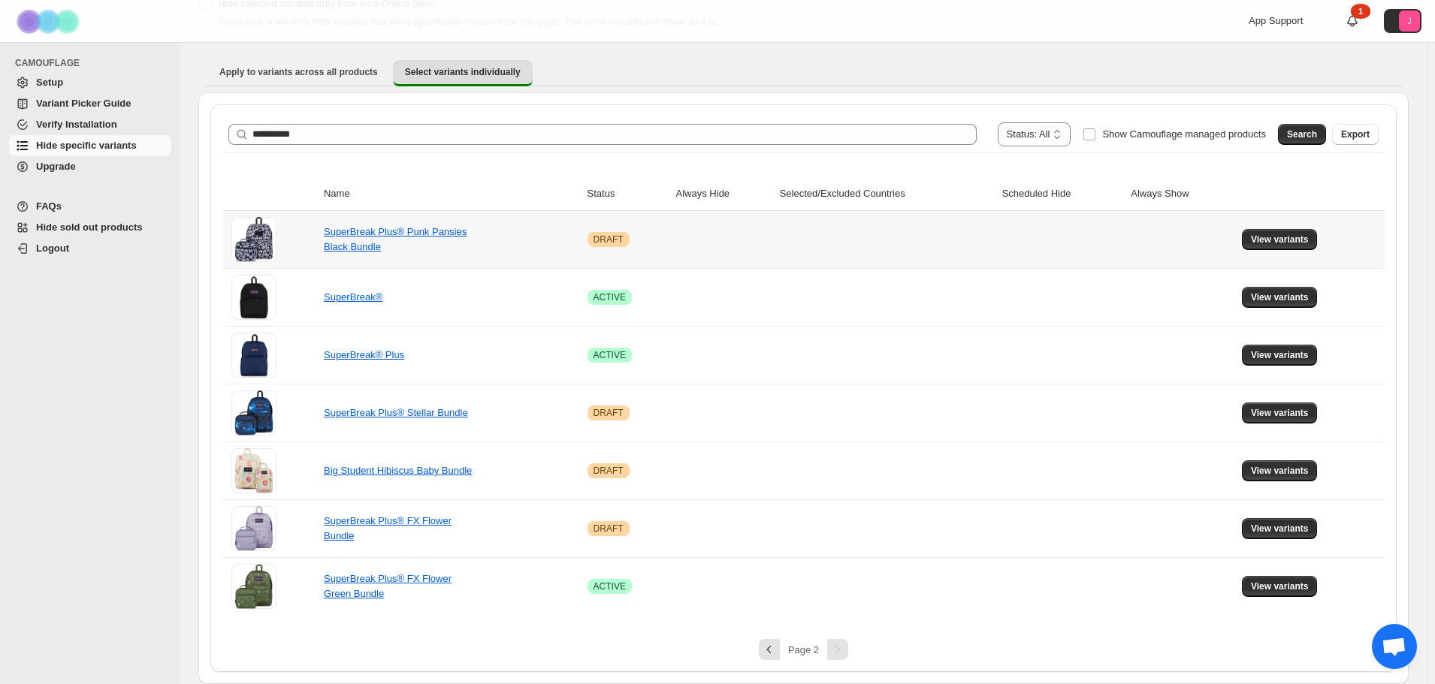
scroll to position [106, 0]
click at [1269, 357] on span "View variants" at bounding box center [1280, 355] width 58 height 12
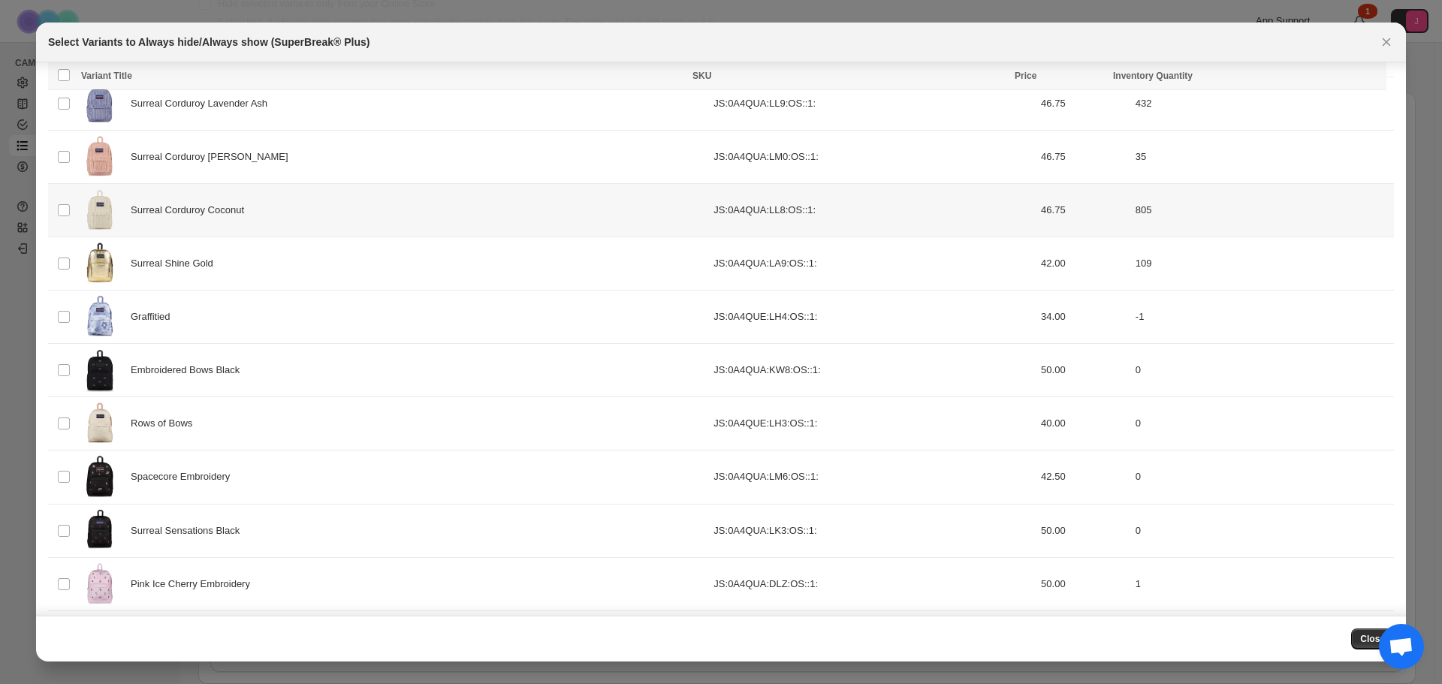
scroll to position [1611, 0]
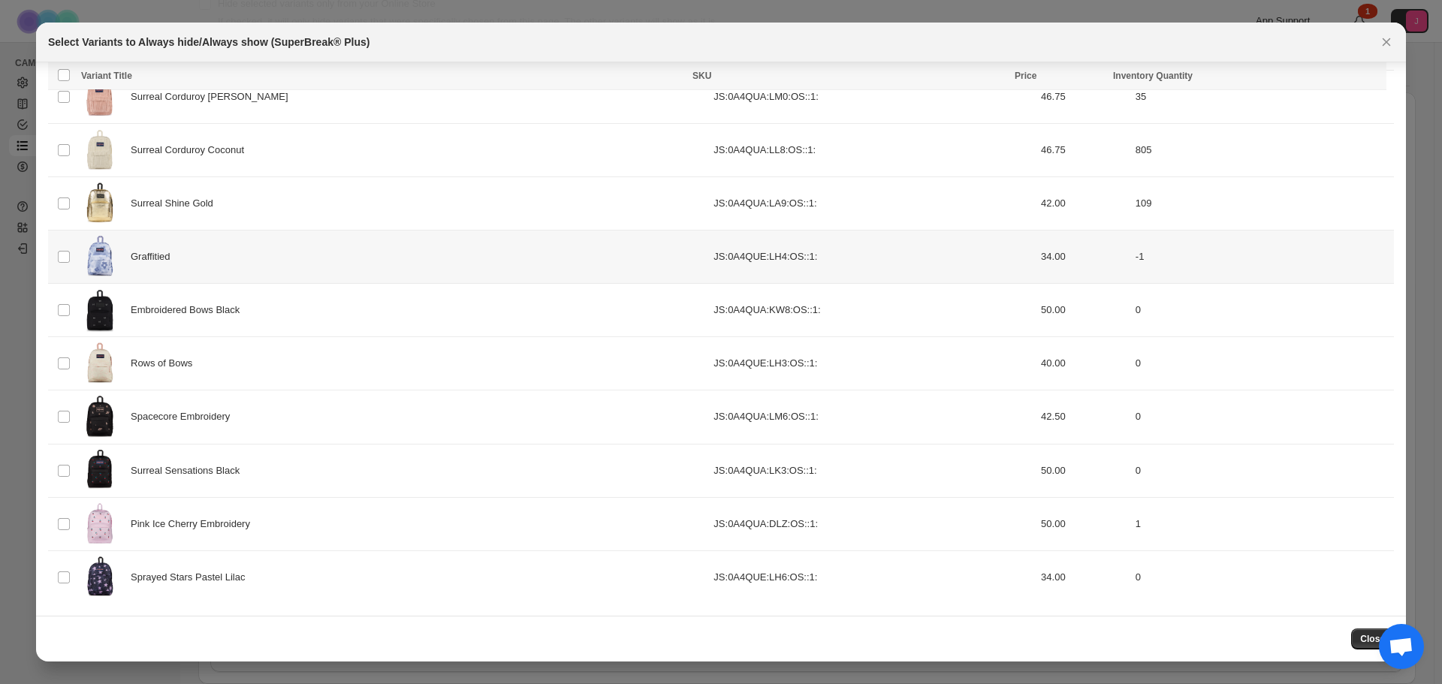
click at [56, 258] on td "Select product variant" at bounding box center [62, 257] width 29 height 53
click at [57, 316] on span ":r91:" at bounding box center [64, 310] width 14 height 14
click at [60, 372] on td "Select product variant" at bounding box center [62, 363] width 29 height 53
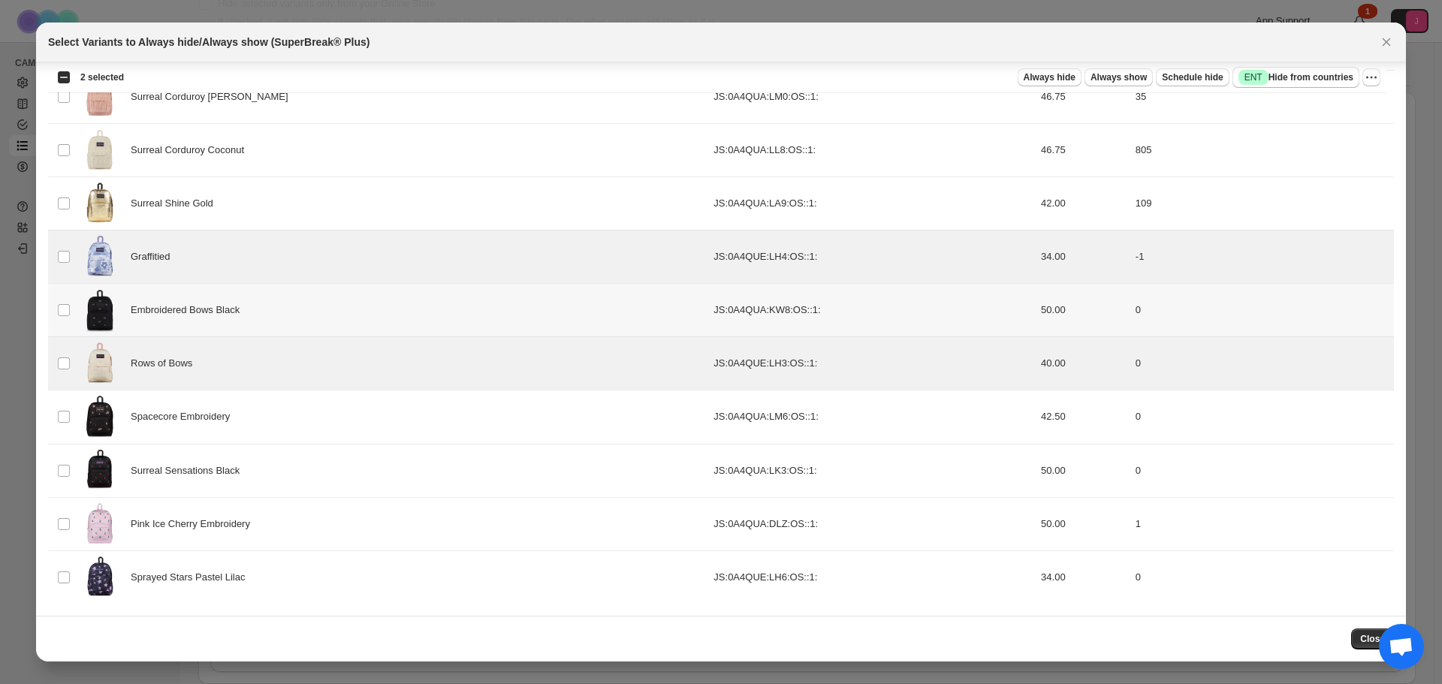
click at [72, 311] on td "Select product variant" at bounding box center [62, 310] width 29 height 53
click at [63, 426] on td "Select product variant" at bounding box center [62, 417] width 29 height 53
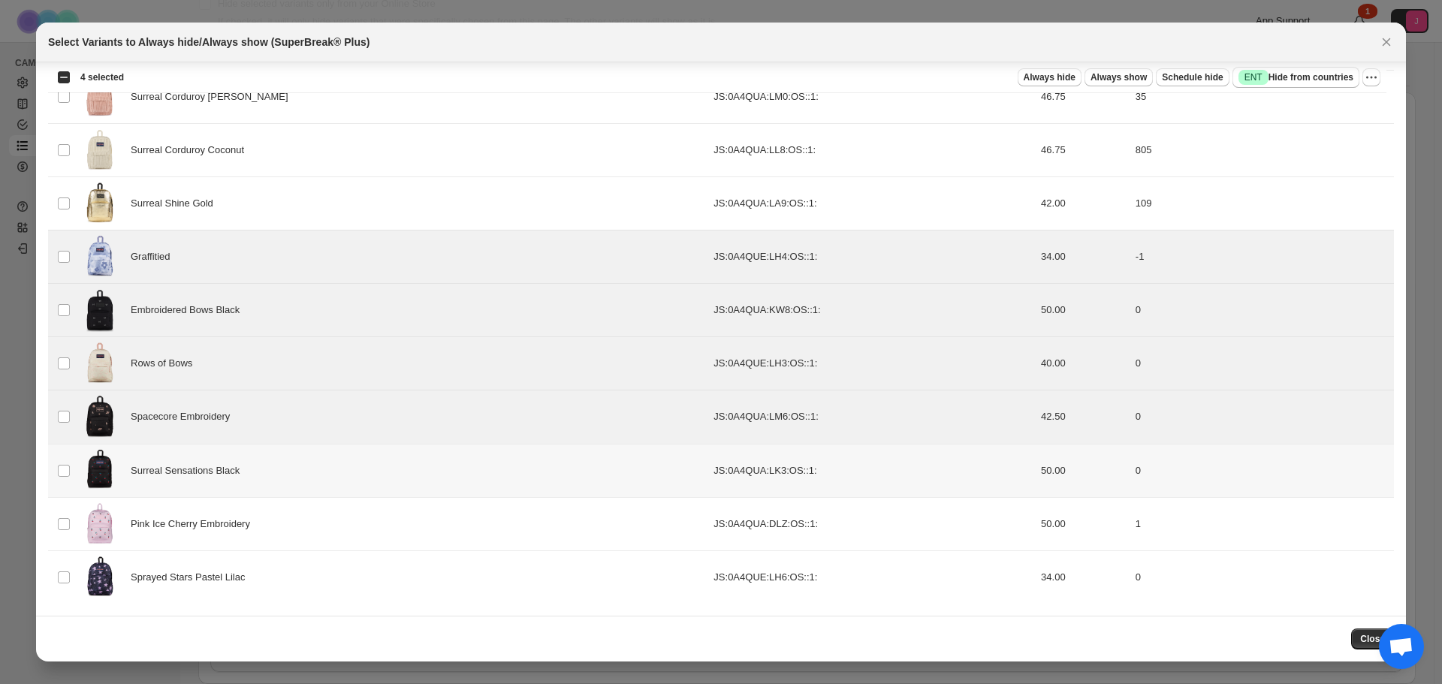
click at [64, 488] on td "Select product variant" at bounding box center [62, 470] width 29 height 53
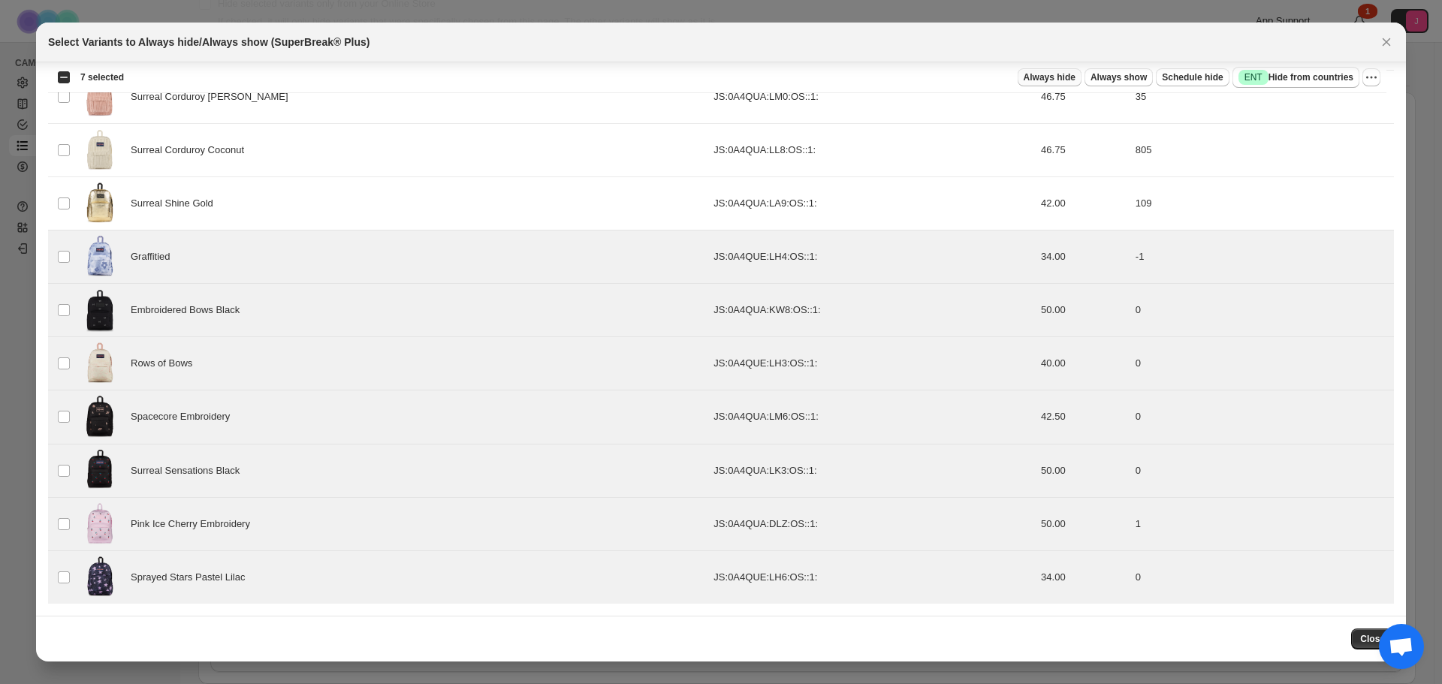
click at [1071, 80] on span "Always hide" at bounding box center [1050, 77] width 52 height 12
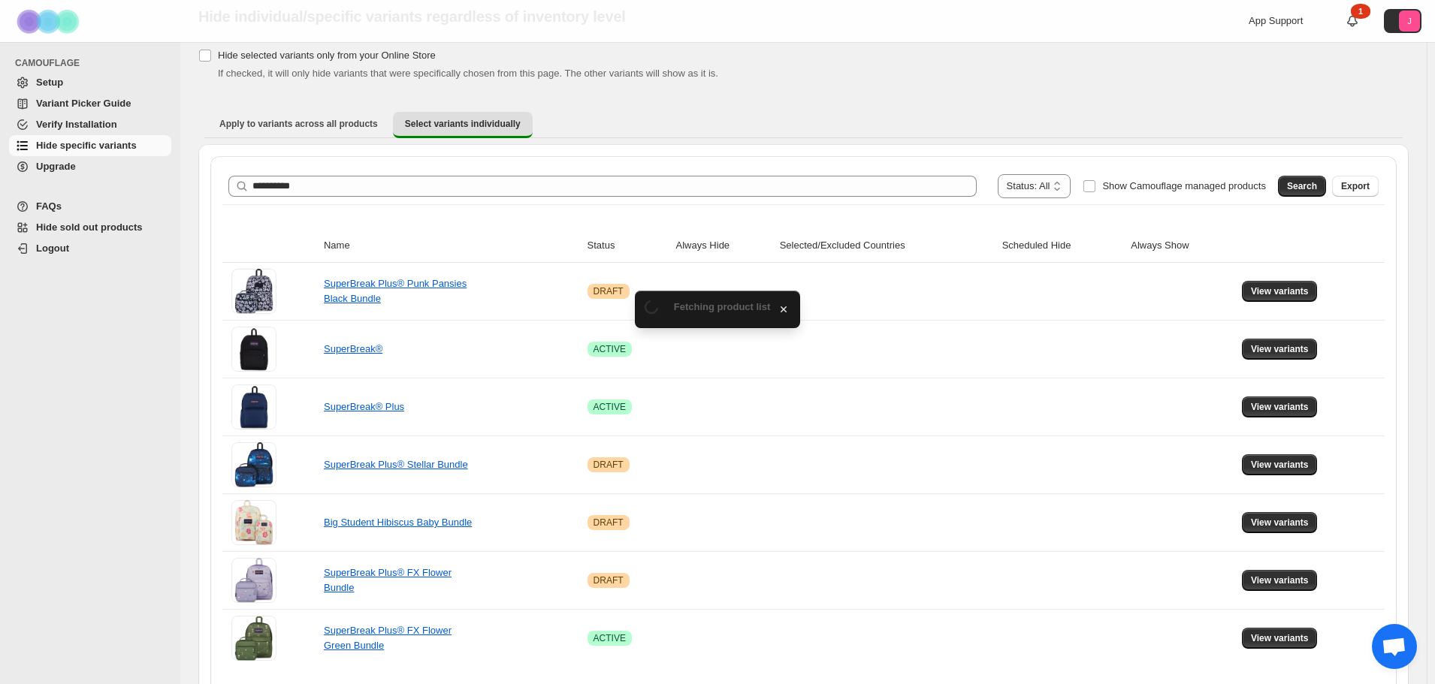
scroll to position [106, 0]
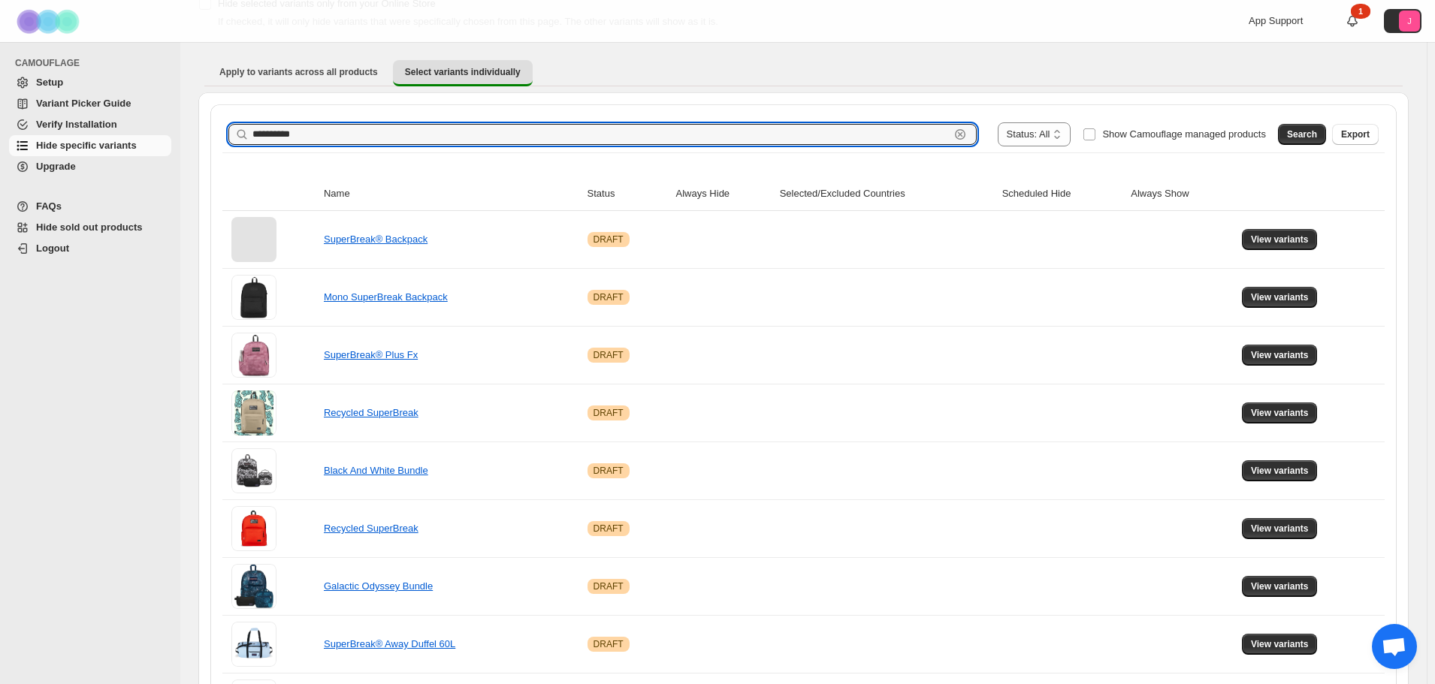
drag, startPoint x: 572, startPoint y: 134, endPoint x: 240, endPoint y: 137, distance: 332.0
click at [240, 131] on div "**********" at bounding box center [602, 134] width 748 height 21
type input "**********"
click at [1314, 136] on span "Search" at bounding box center [1302, 134] width 30 height 12
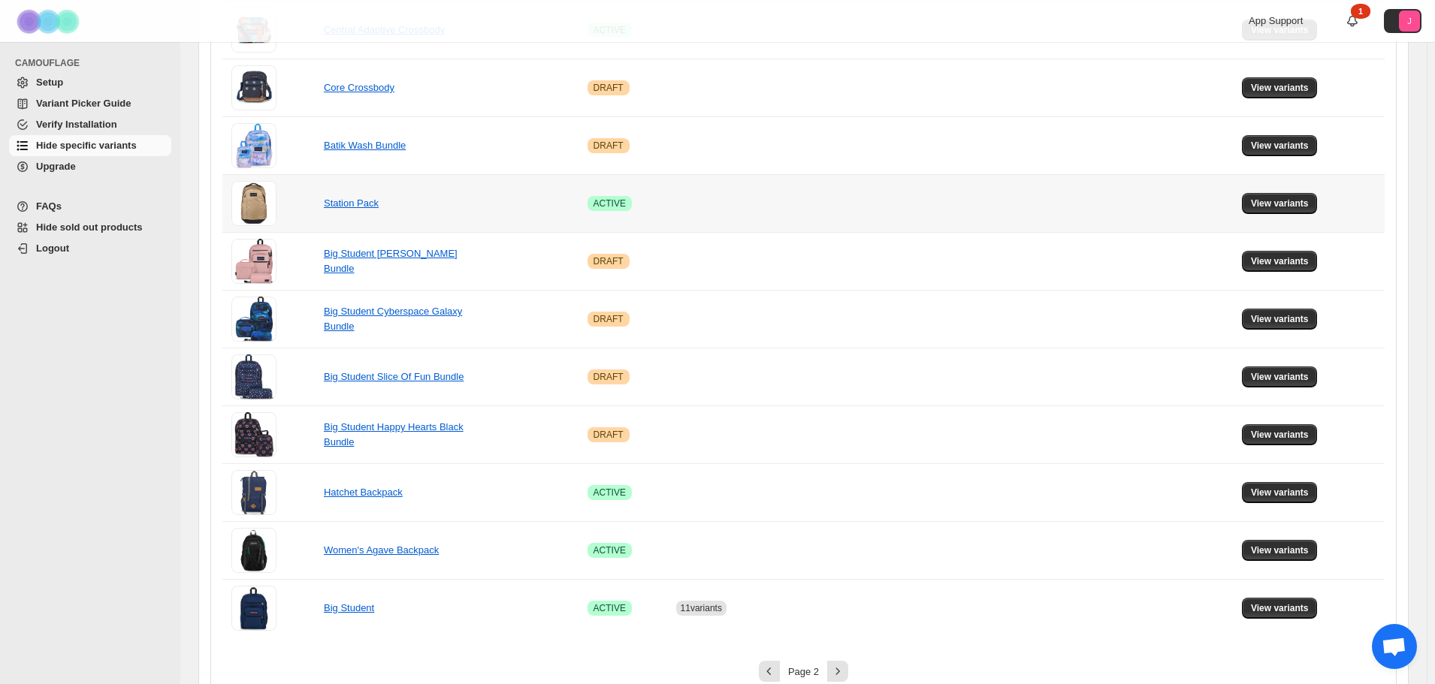
scroll to position [857, 0]
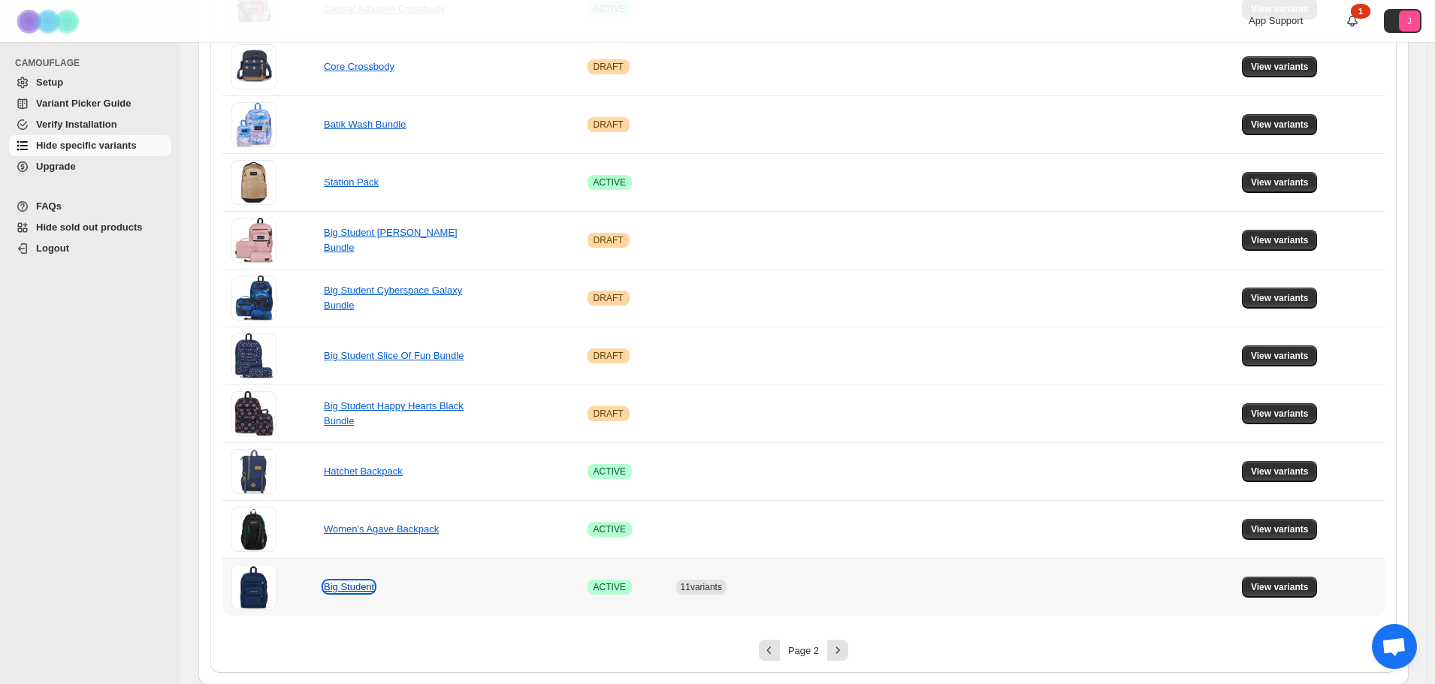
click at [362, 581] on link "Big Student" at bounding box center [349, 586] width 50 height 11
click at [1279, 597] on button "View variants" at bounding box center [1280, 587] width 76 height 21
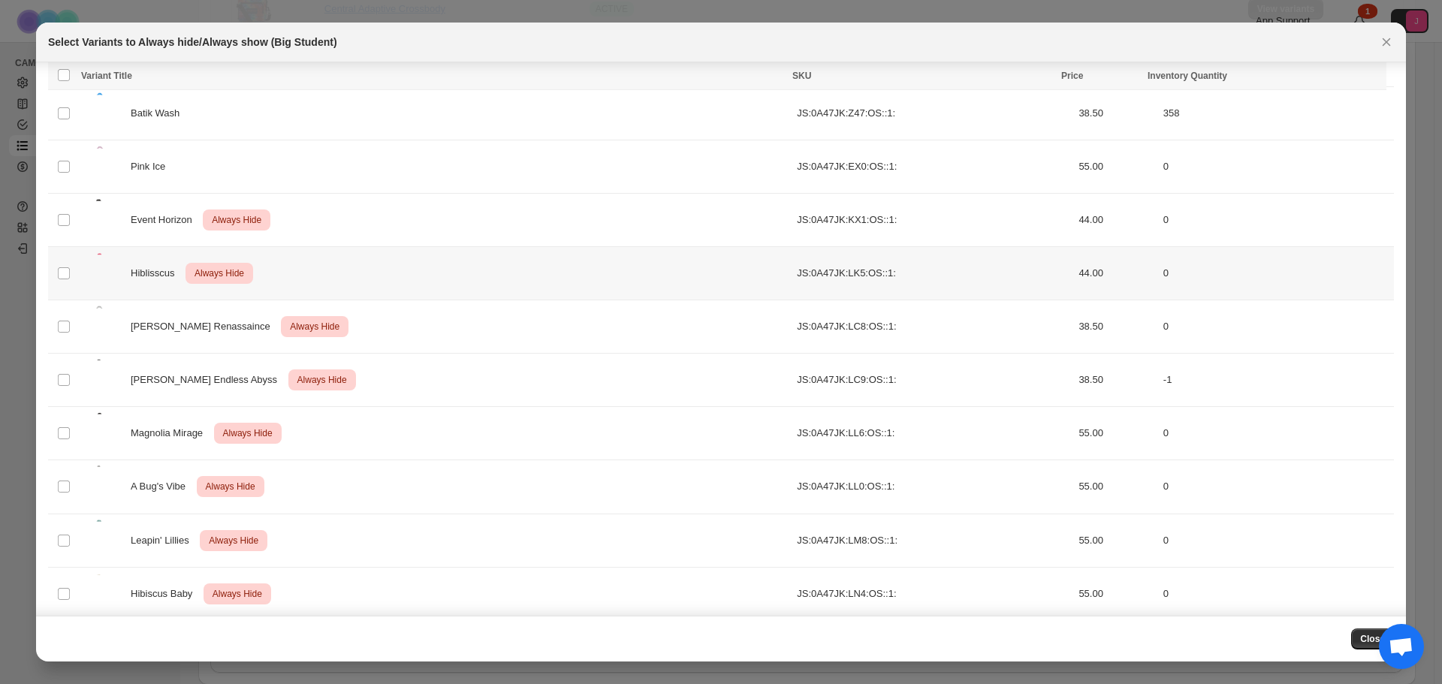
scroll to position [1079, 0]
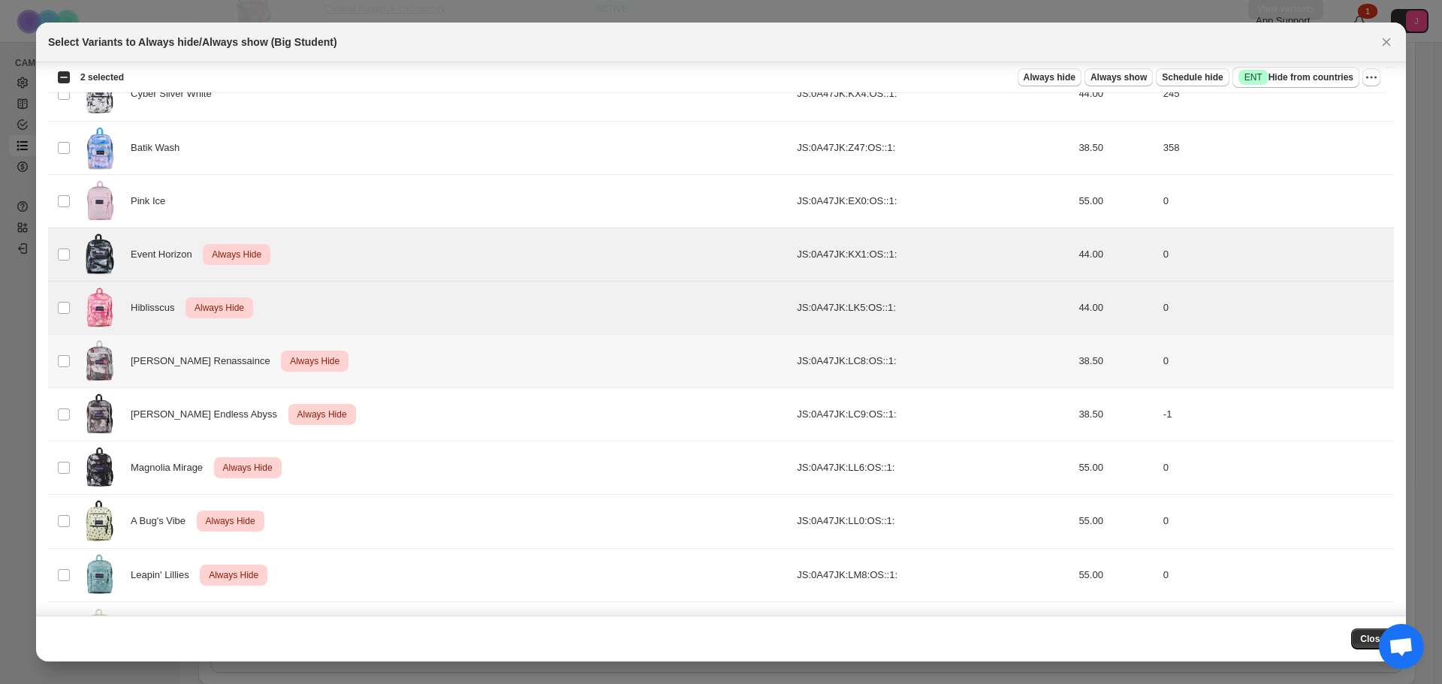
drag, startPoint x: 71, startPoint y: 355, endPoint x: 55, endPoint y: 388, distance: 37.6
click at [71, 355] on td "Select product variant" at bounding box center [62, 361] width 29 height 53
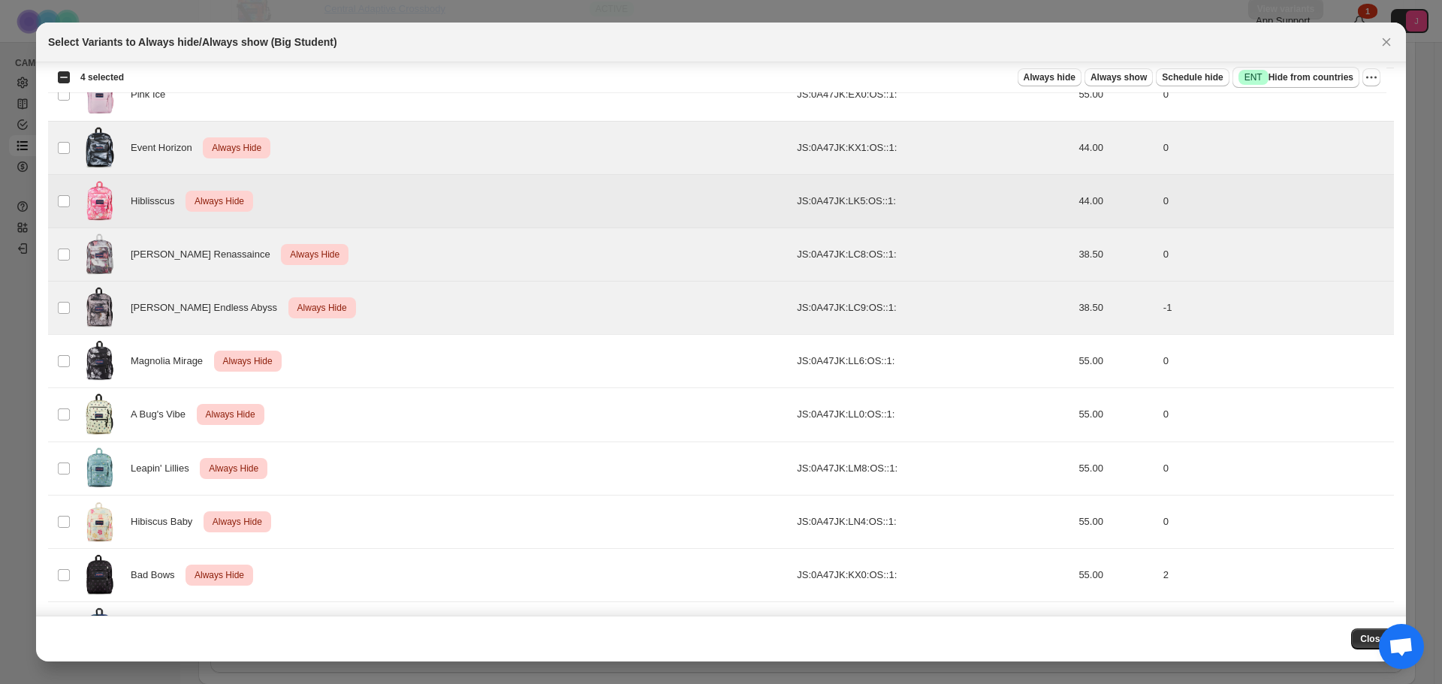
scroll to position [1291, 0]
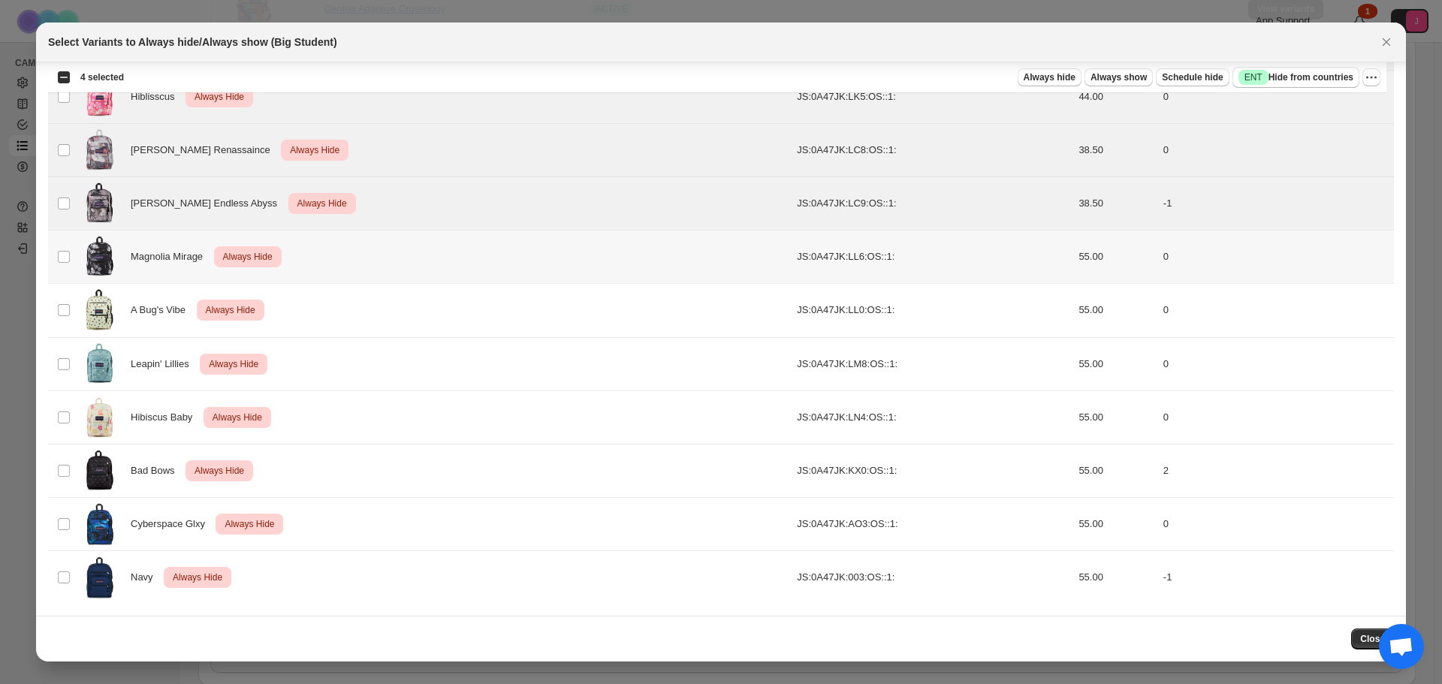
click at [70, 249] on td "Select product variant" at bounding box center [62, 257] width 29 height 53
click at [59, 298] on td "Select product variant" at bounding box center [62, 310] width 29 height 53
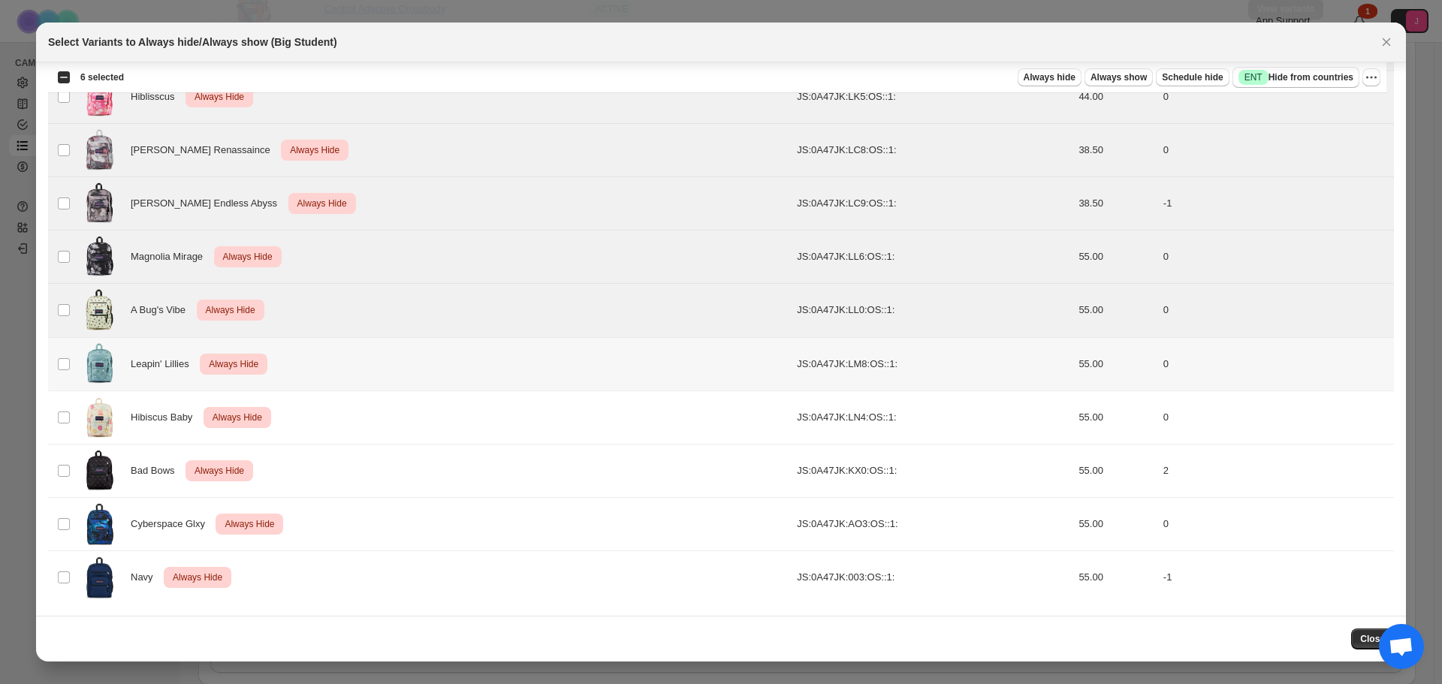
drag, startPoint x: 60, startPoint y: 352, endPoint x: 76, endPoint y: 419, distance: 69.4
click at [60, 352] on td "Select product variant" at bounding box center [62, 363] width 29 height 53
click at [76, 419] on td "Select product variant" at bounding box center [62, 417] width 29 height 53
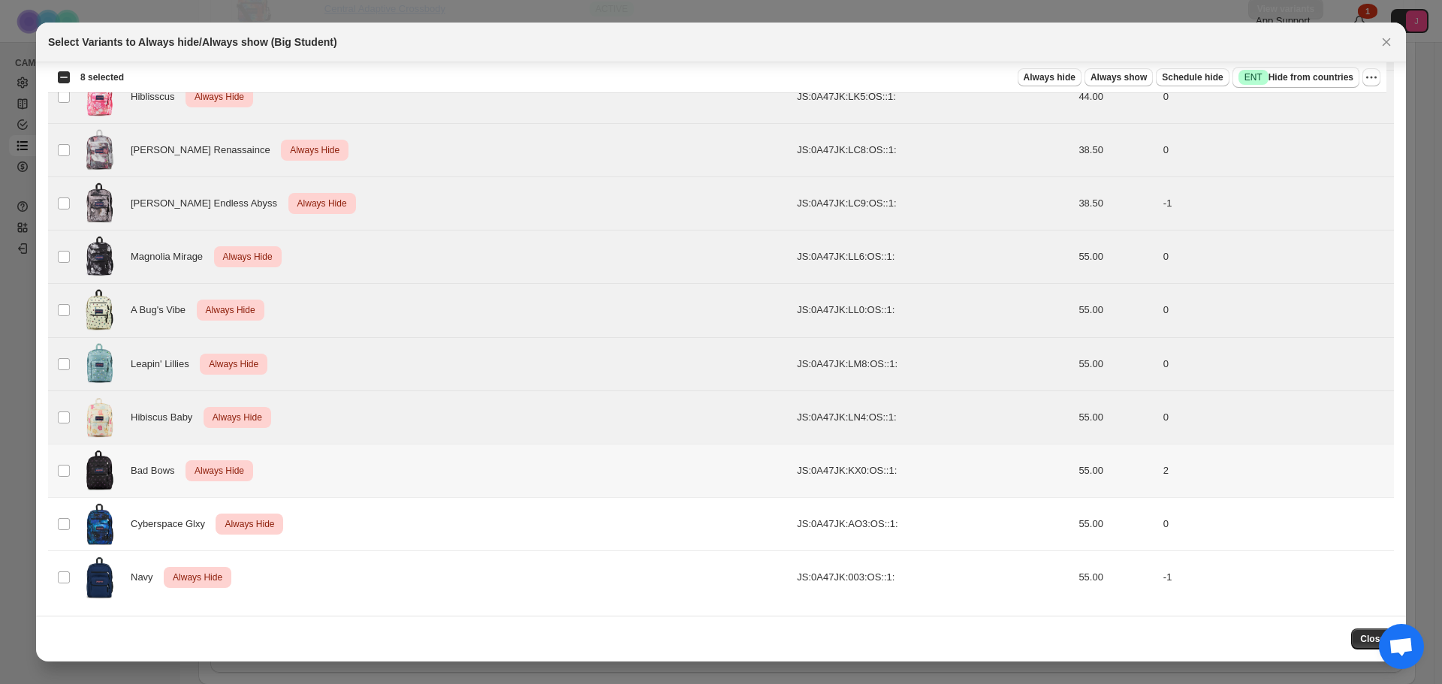
click at [73, 453] on td "Select product variant" at bounding box center [62, 470] width 29 height 53
click at [73, 527] on td "Select product variant" at bounding box center [62, 523] width 29 height 53
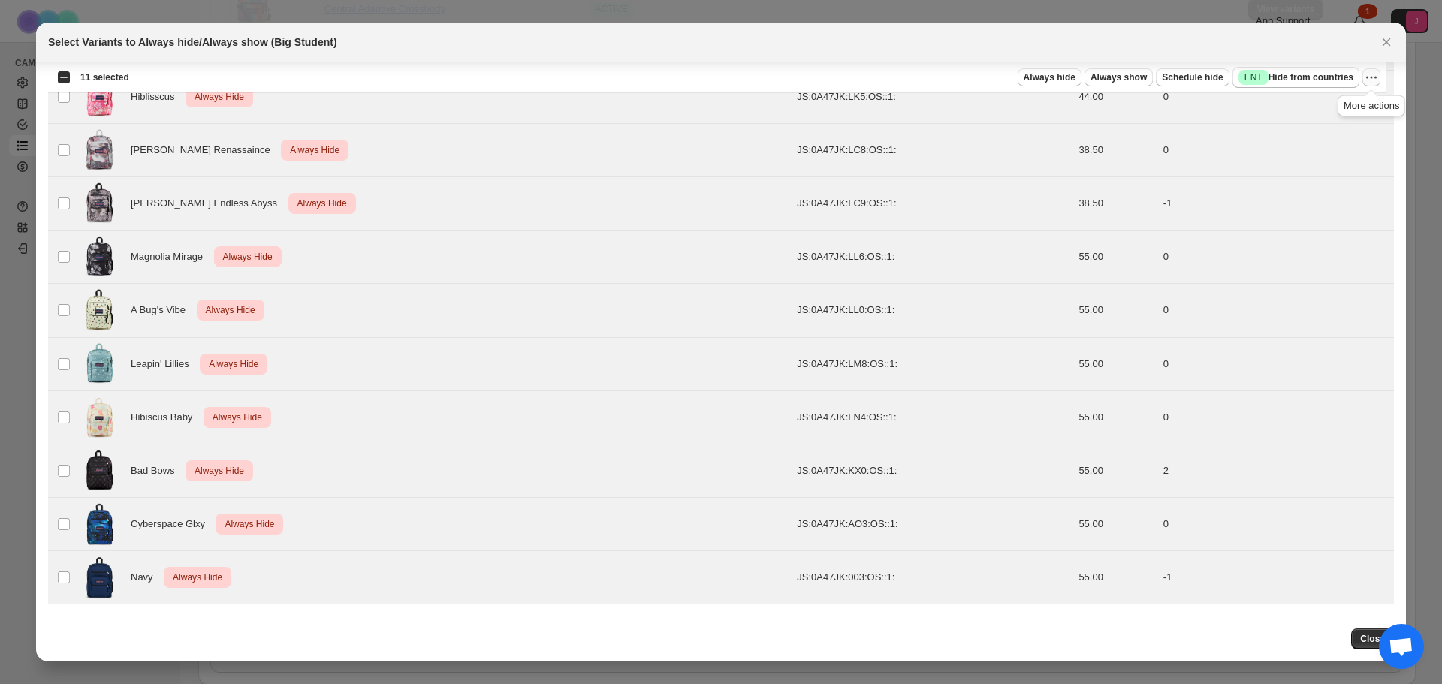
click at [1374, 83] on icon "More actions" at bounding box center [1371, 77] width 15 height 15
click at [1340, 109] on span "Undo always hide" at bounding box center [1317, 107] width 109 height 15
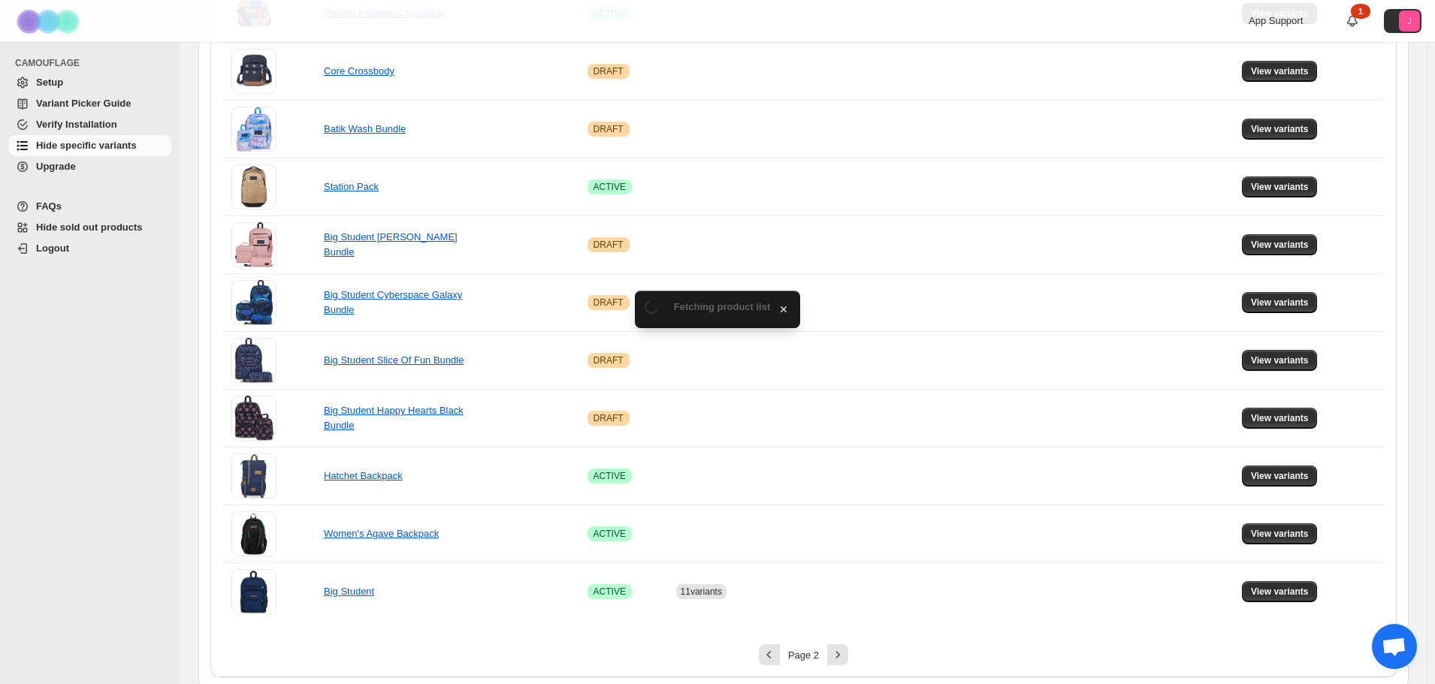
scroll to position [857, 0]
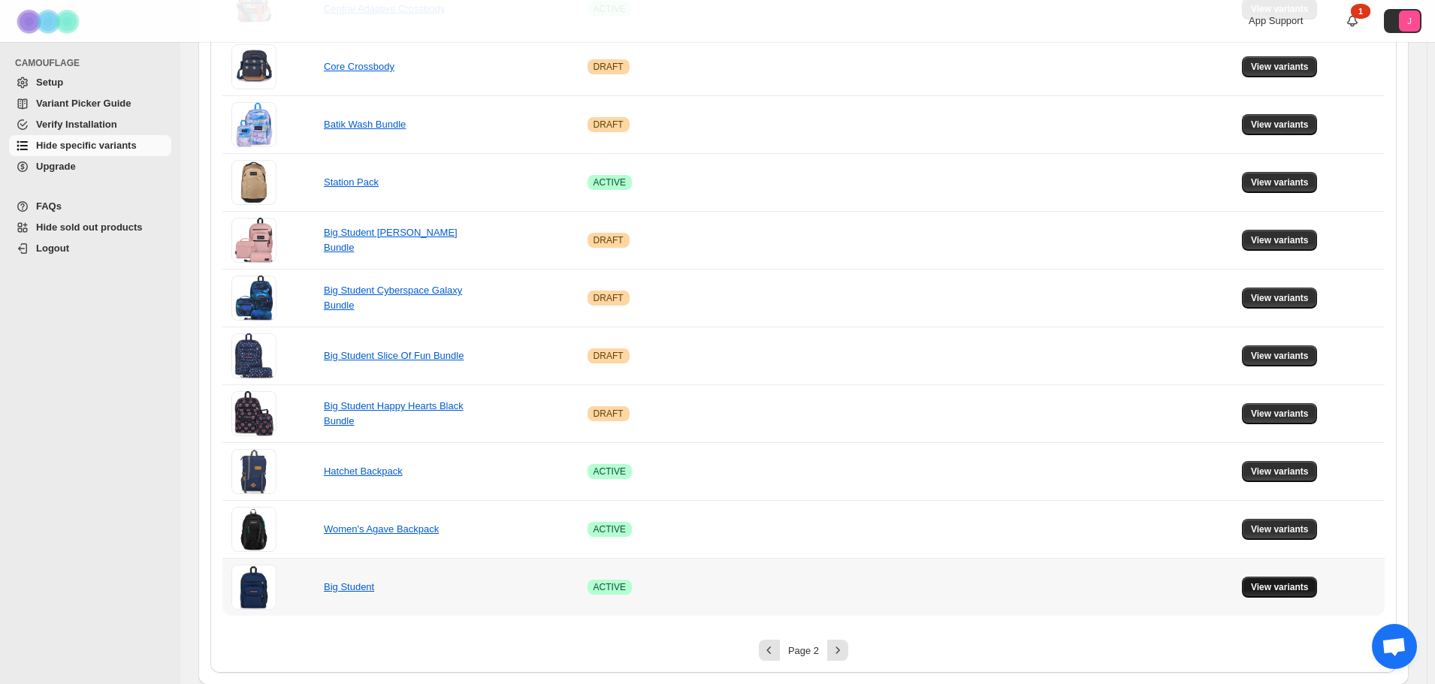
click at [1284, 596] on button "View variants" at bounding box center [1280, 587] width 76 height 21
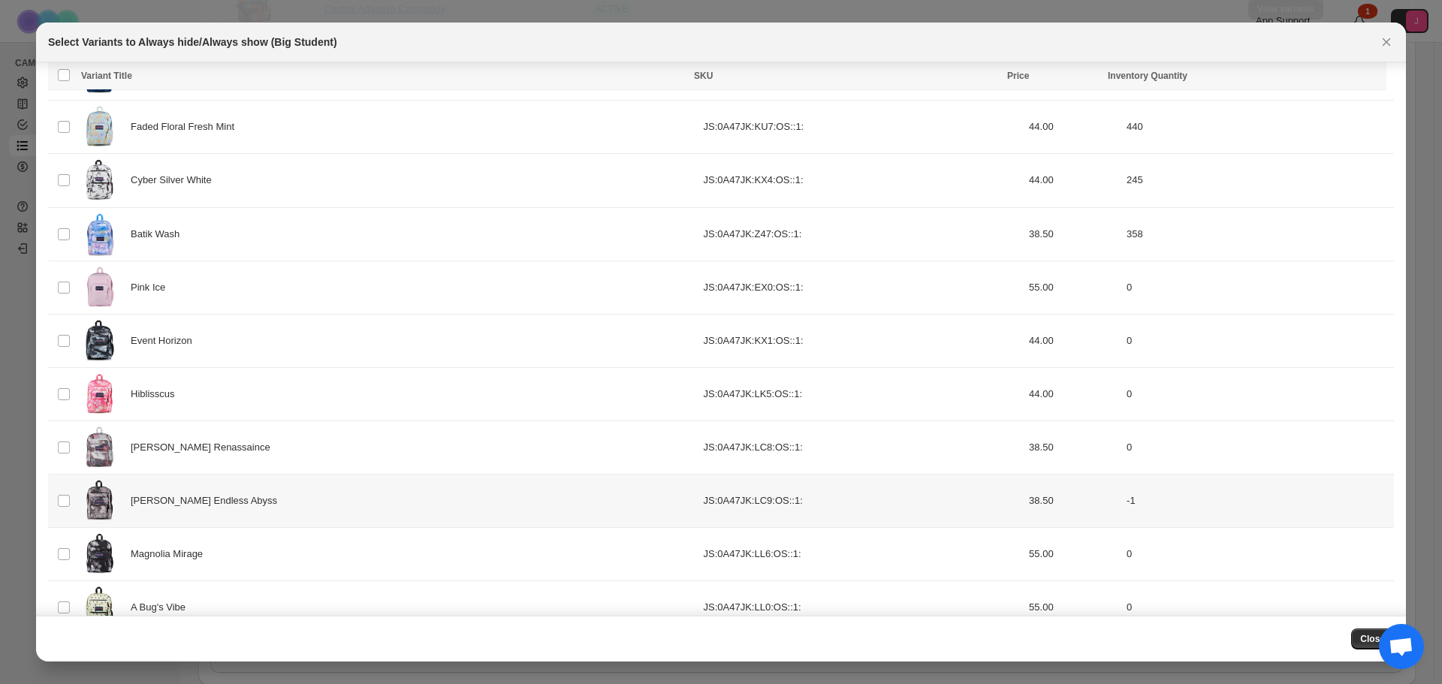
scroll to position [990, 0]
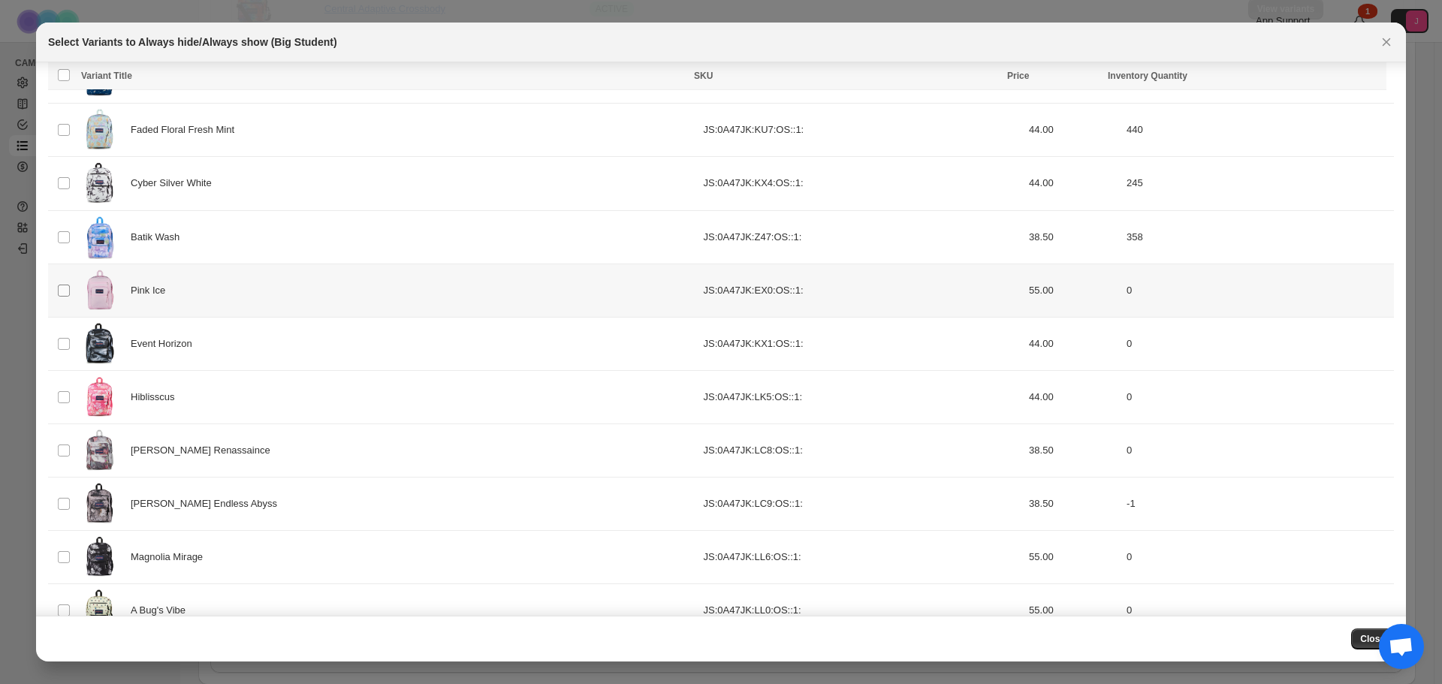
click at [70, 294] on span ":rcc:" at bounding box center [64, 291] width 14 height 14
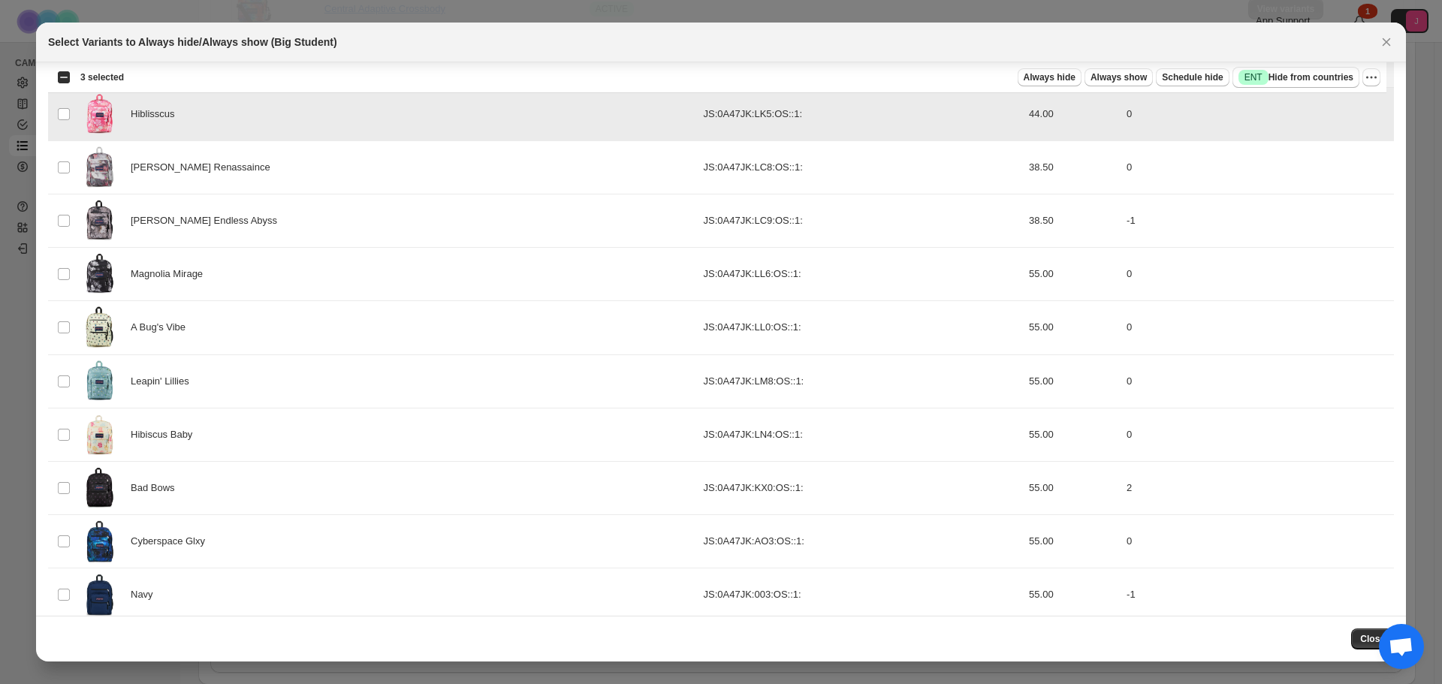
scroll to position [1291, 0]
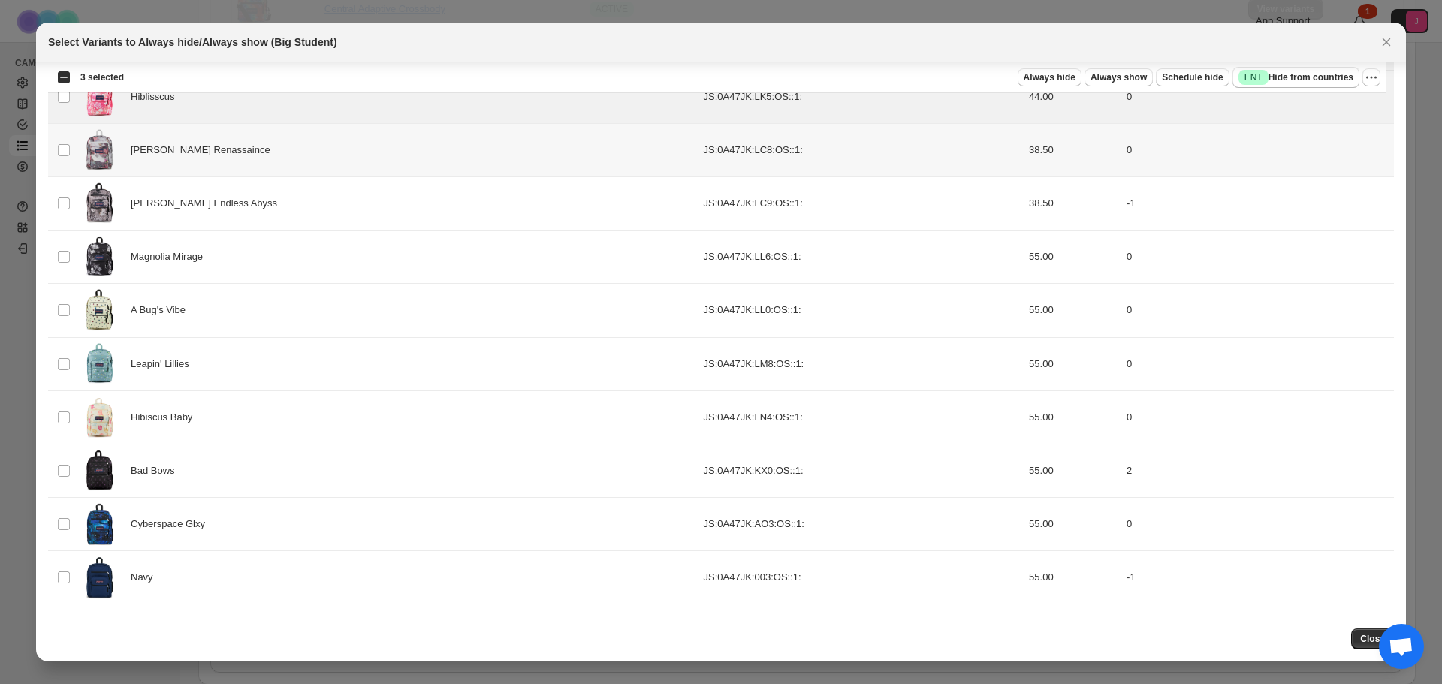
click at [55, 152] on td "Select product variant" at bounding box center [62, 150] width 29 height 53
click at [68, 215] on td "Select product variant" at bounding box center [62, 203] width 29 height 53
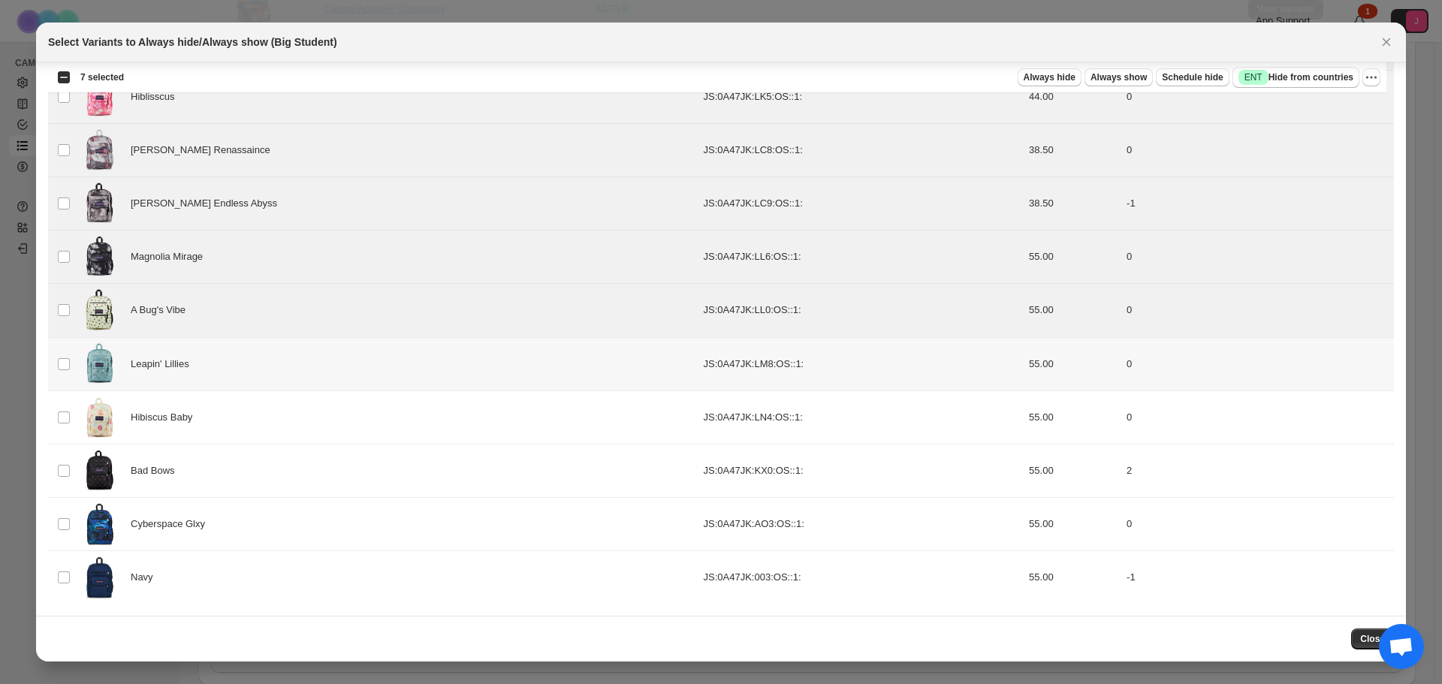
click at [60, 351] on td "Select product variant" at bounding box center [62, 363] width 29 height 53
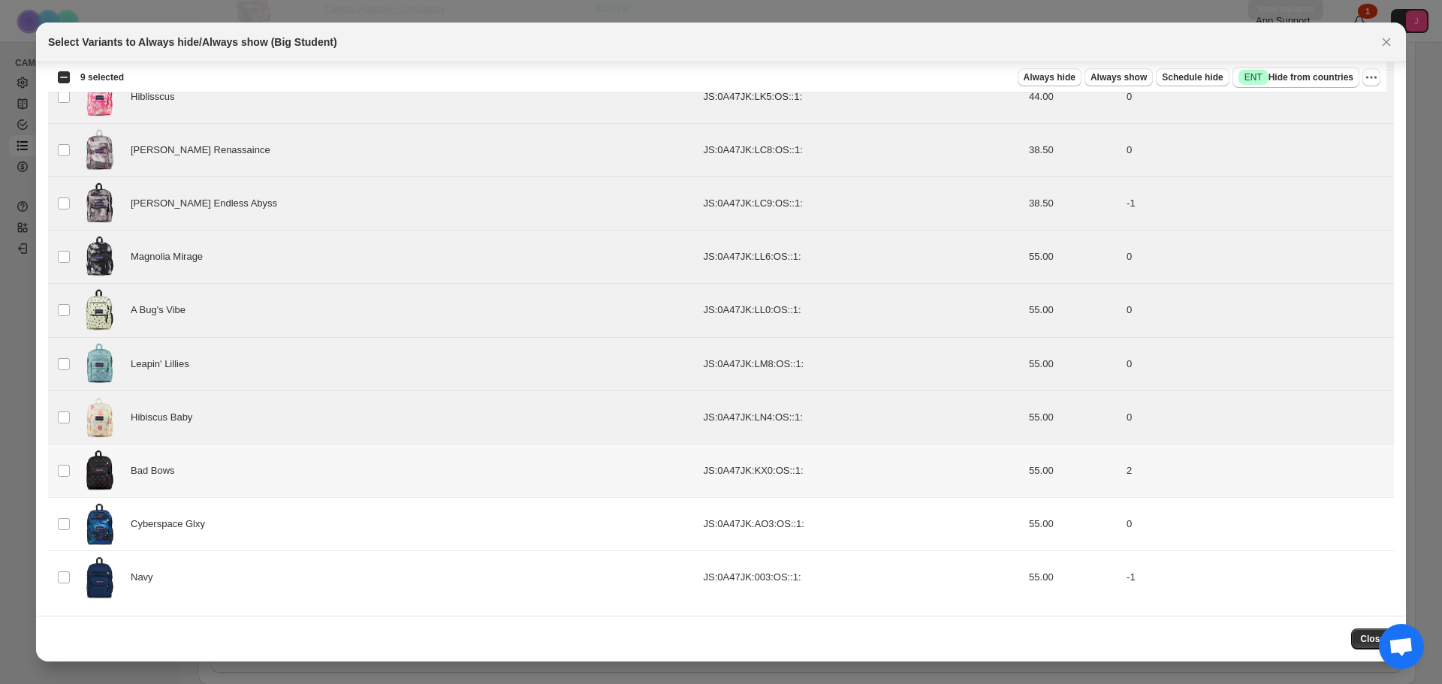
click at [71, 472] on td "Select product variant" at bounding box center [62, 470] width 29 height 53
click at [72, 514] on td "Select product variant" at bounding box center [62, 523] width 29 height 53
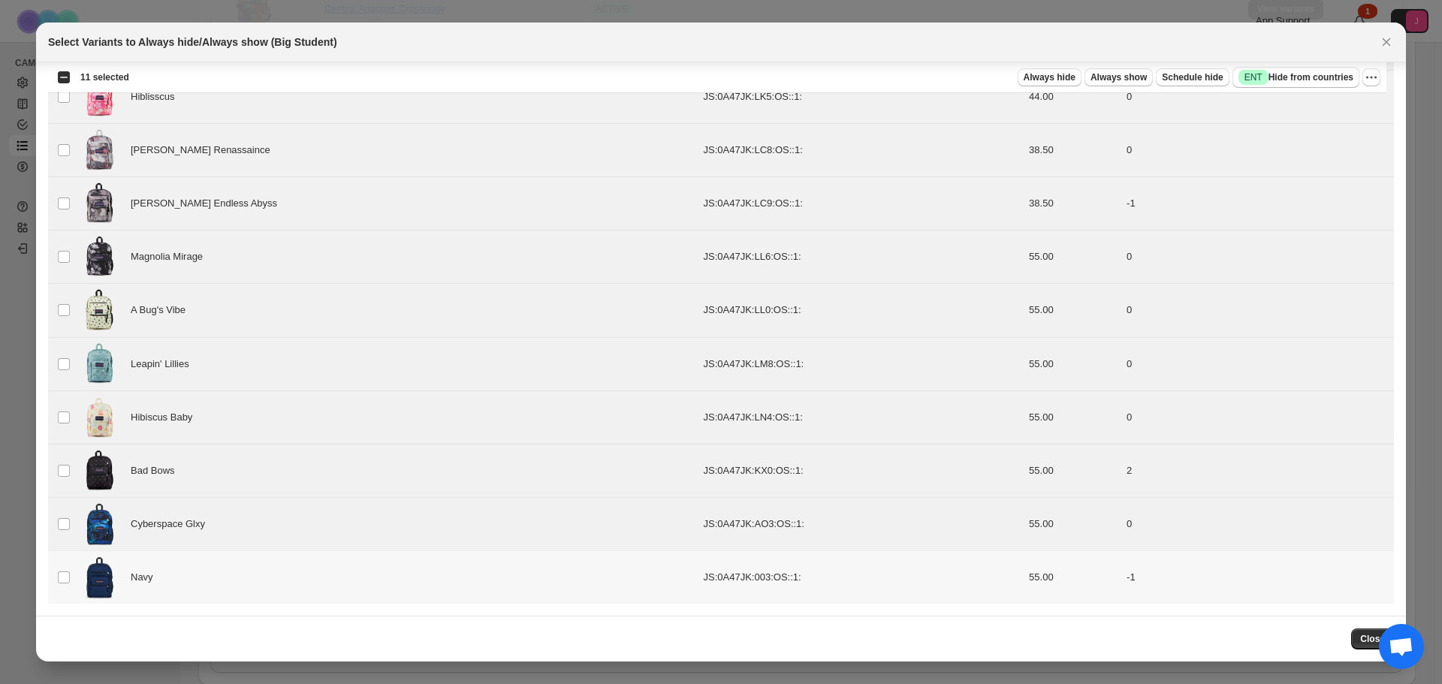
click at [77, 574] on td "Navy" at bounding box center [388, 577] width 623 height 53
click at [1064, 71] on button "Always hide" at bounding box center [1050, 77] width 64 height 18
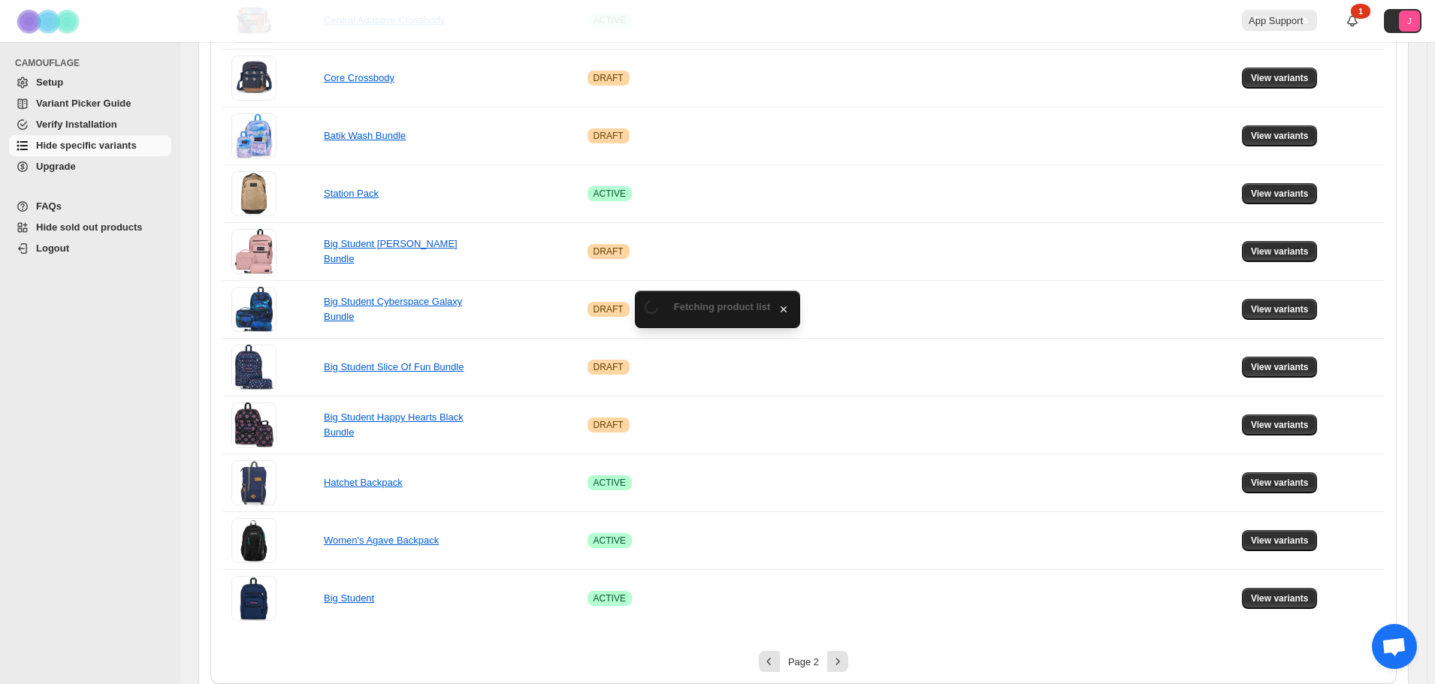
scroll to position [857, 0]
